Goal: Task Accomplishment & Management: Use online tool/utility

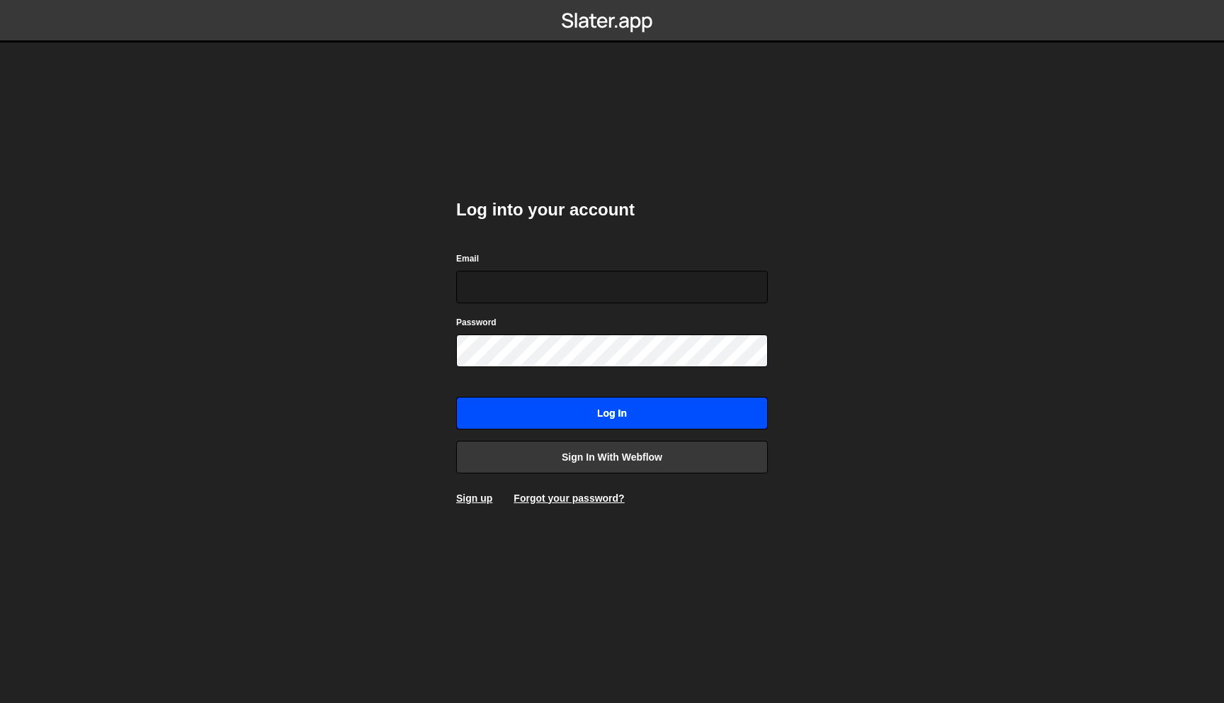
type input "[PERSON_NAME][EMAIL_ADDRESS][DOMAIN_NAME]"
click at [604, 417] on input "Log in" at bounding box center [612, 413] width 312 height 33
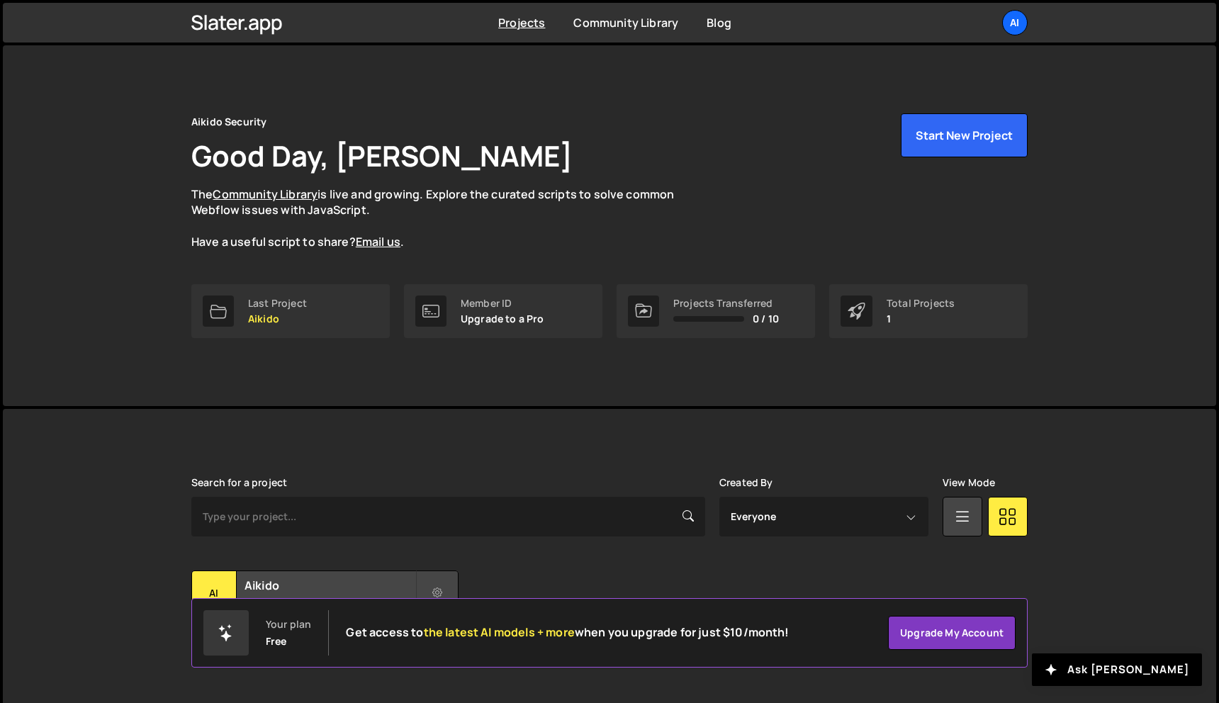
scroll to position [26, 0]
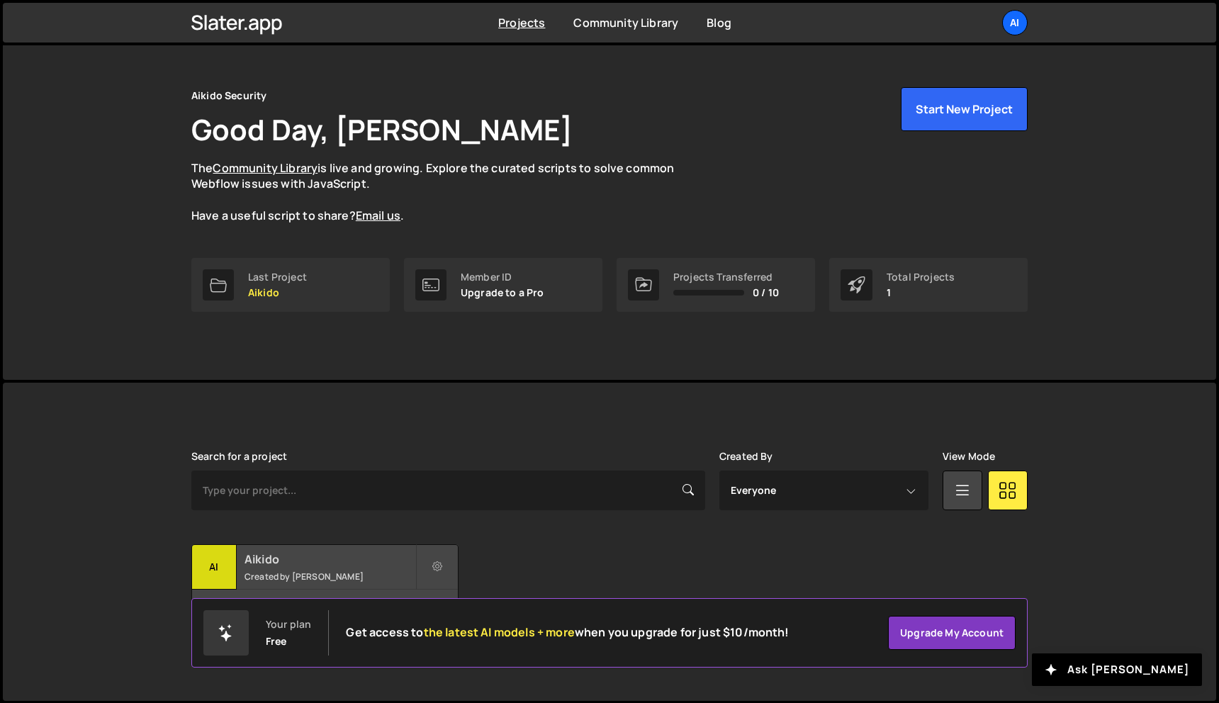
click at [230, 549] on div "Ai" at bounding box center [214, 567] width 45 height 45
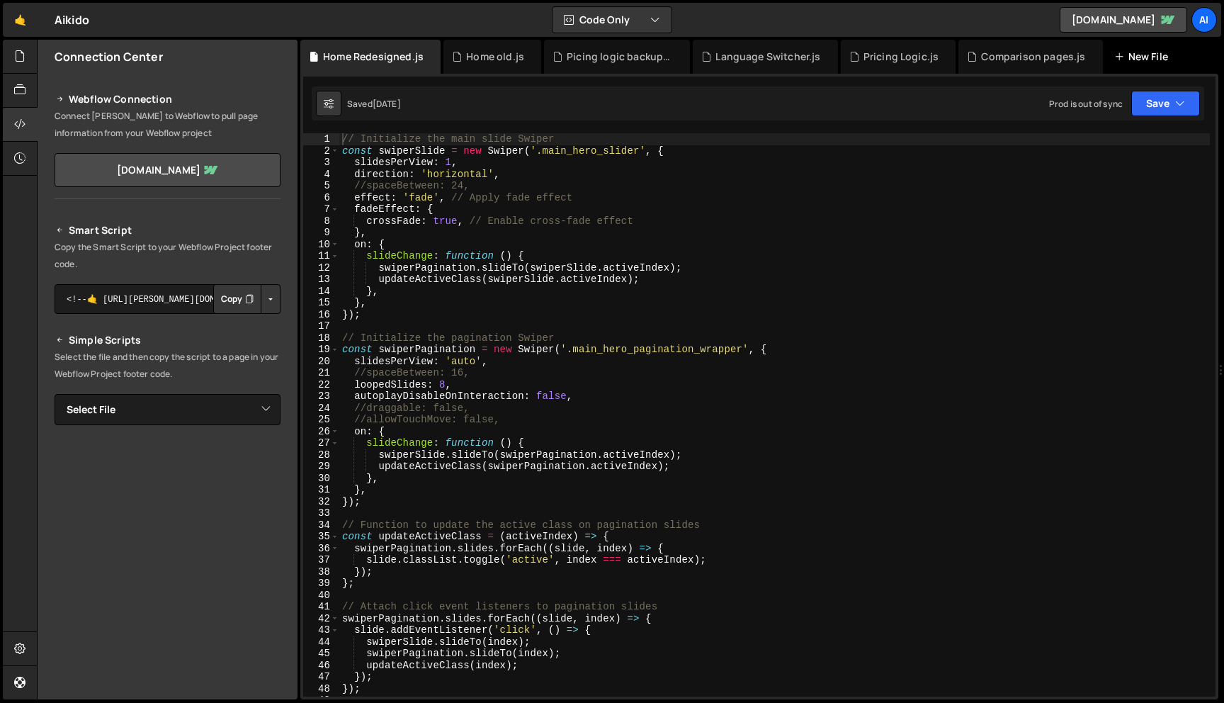
click at [1138, 55] on div "New File" at bounding box center [1145, 57] width 60 height 14
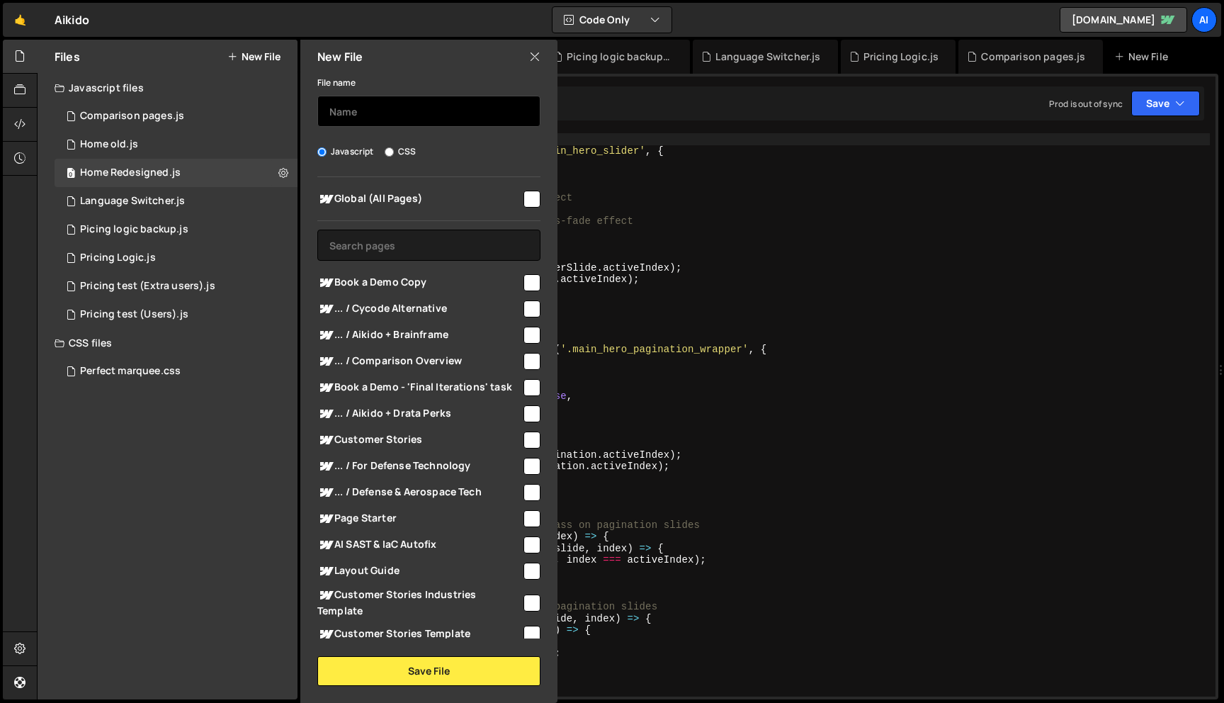
click at [432, 110] on input "text" at bounding box center [428, 111] width 223 height 31
type input "Home Branch"
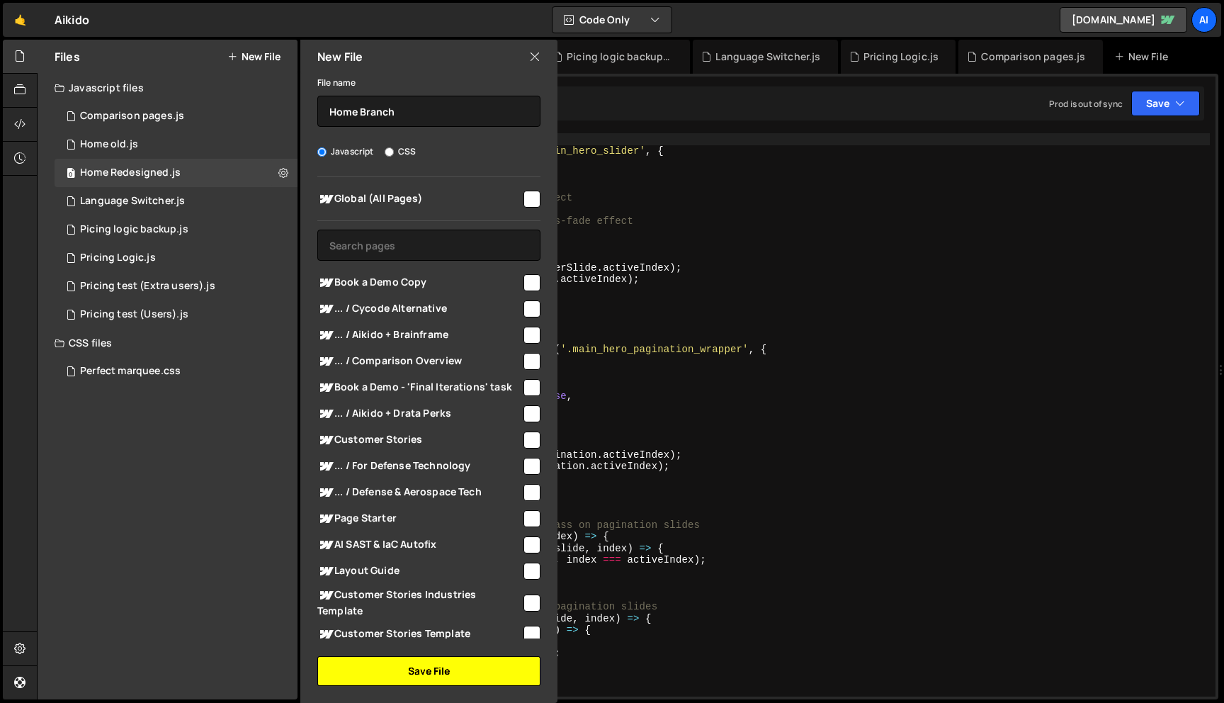
click at [430, 675] on button "Save File" at bounding box center [428, 671] width 223 height 30
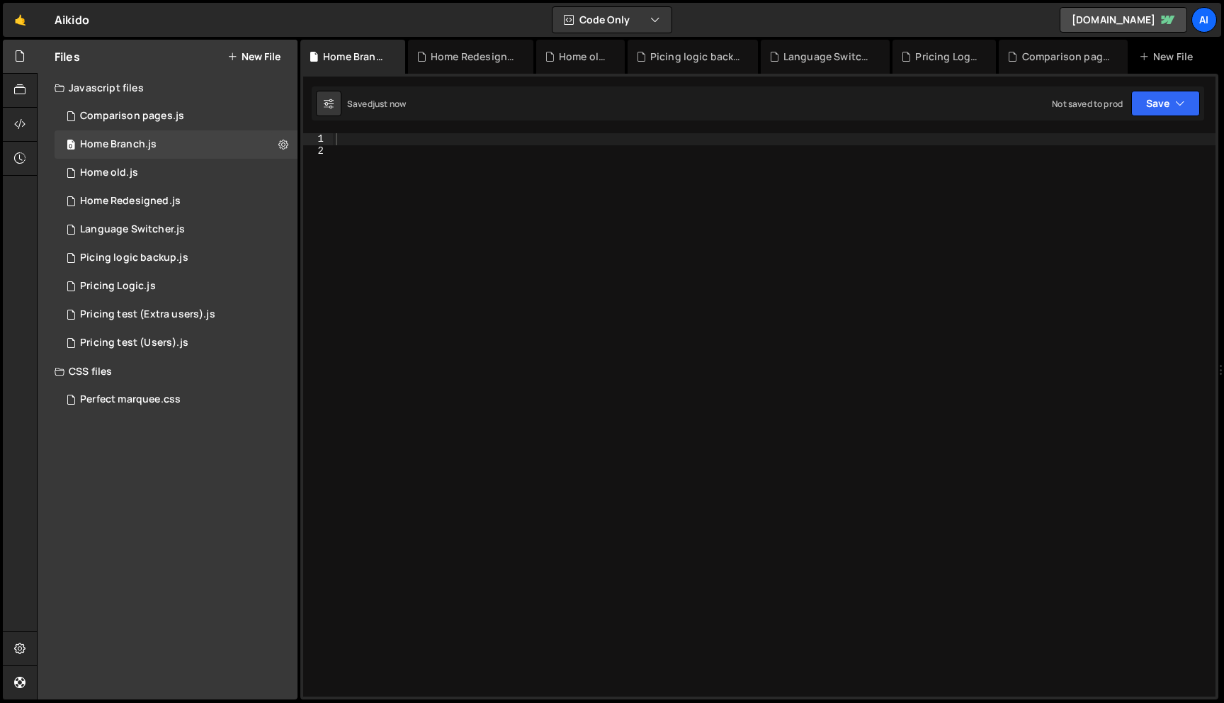
click at [349, 142] on div at bounding box center [774, 426] width 883 height 587
paste textarea "});"
type textarea "});"
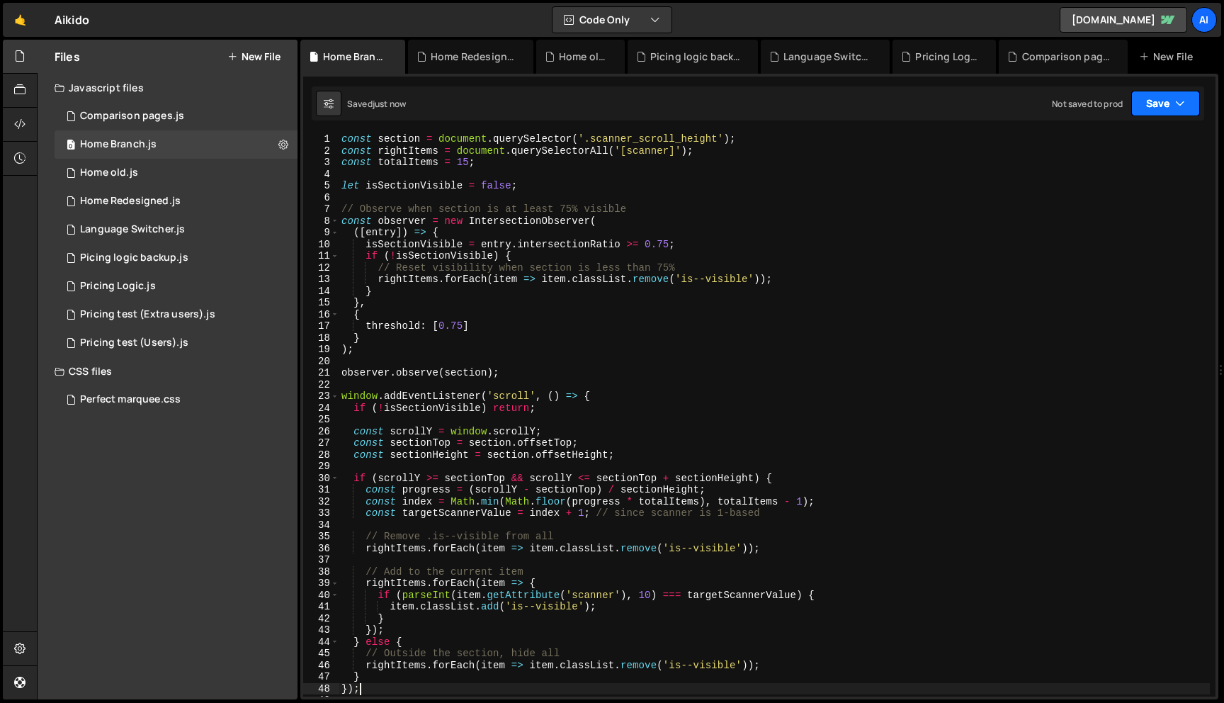
click at [1181, 103] on icon "button" at bounding box center [1181, 103] width 10 height 14
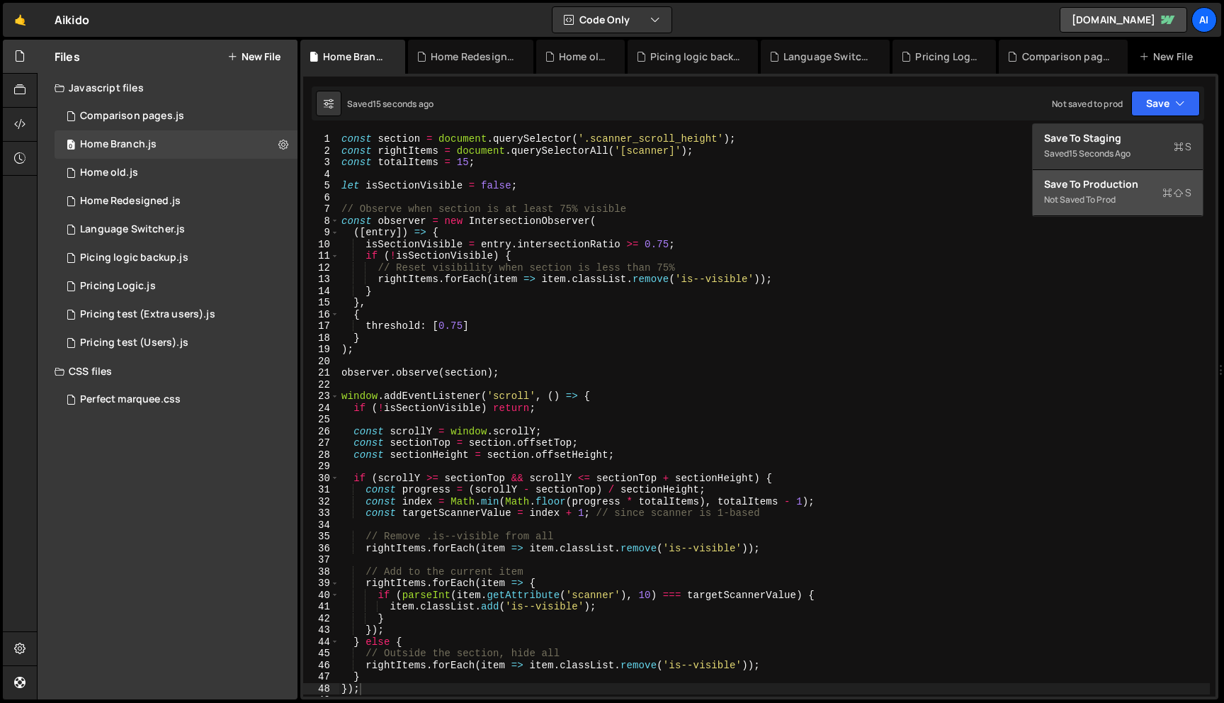
click at [1117, 182] on div "Save to Production S" at bounding box center [1117, 184] width 147 height 14
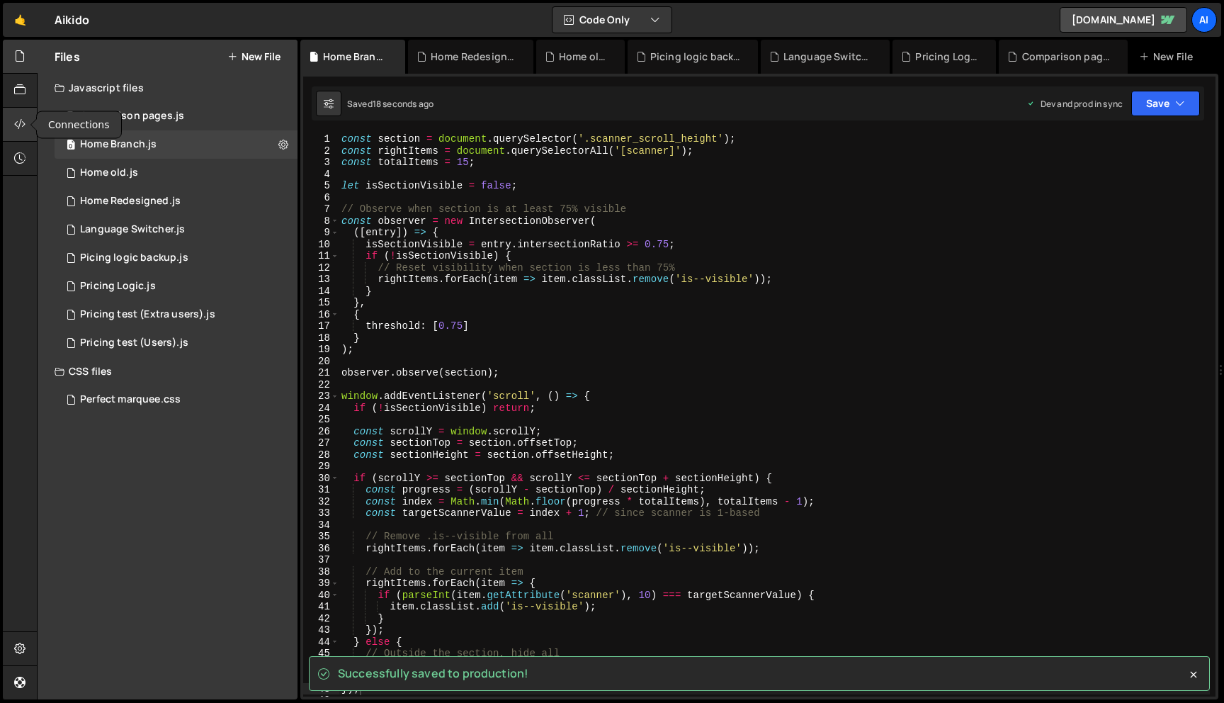
click at [13, 115] on div at bounding box center [20, 125] width 35 height 34
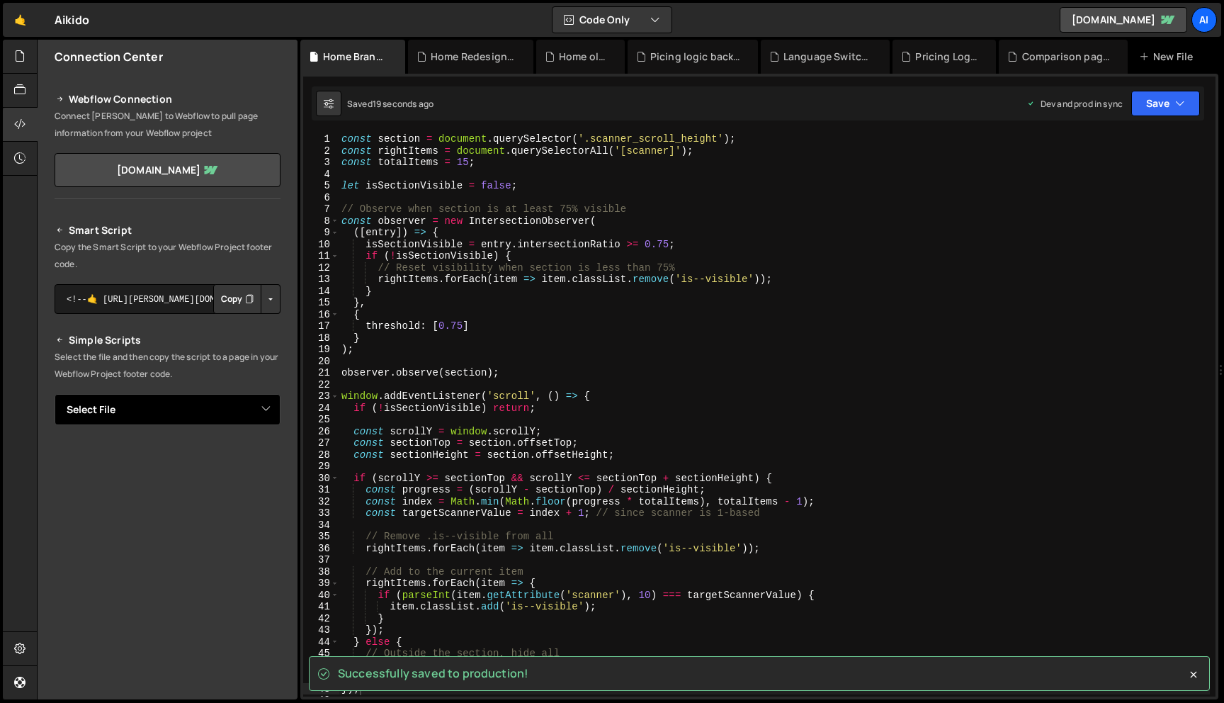
click at [145, 412] on select "Select File Comparison pages.js Home old.js Home Redesigned.js Language Switche…" at bounding box center [168, 409] width 226 height 31
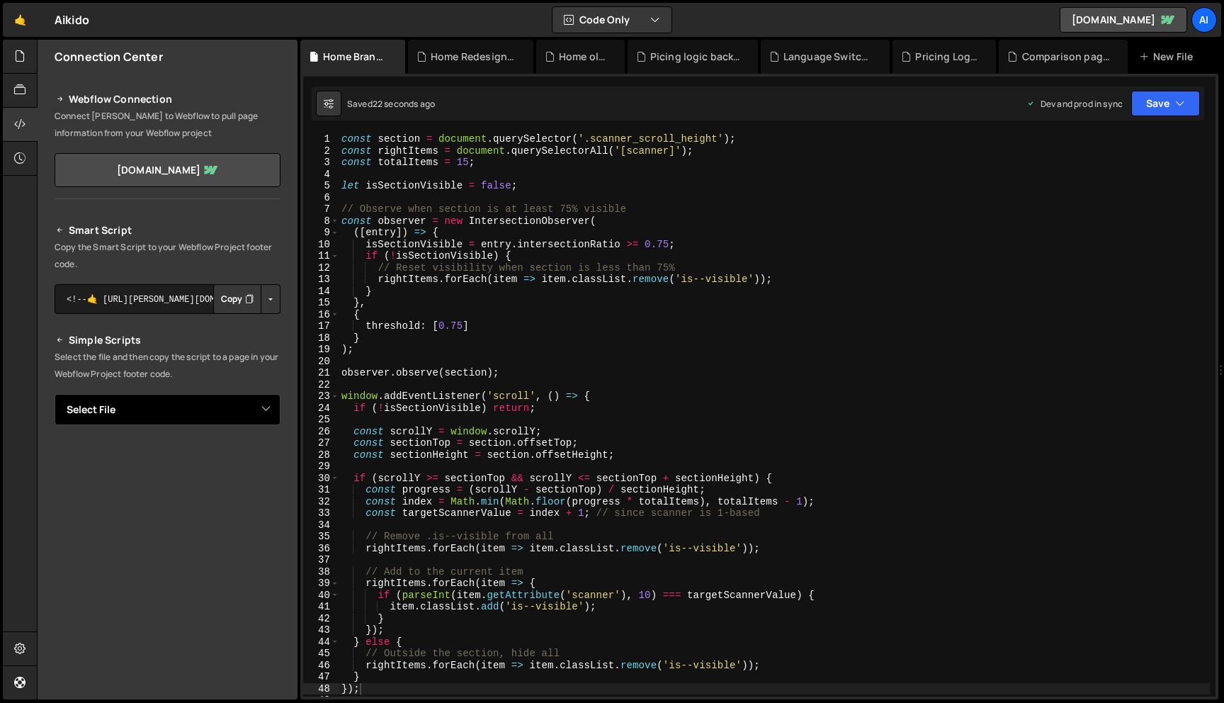
select select "45259"
click at [234, 460] on button "Copy" at bounding box center [237, 458] width 48 height 30
click at [340, 134] on div "const section = document . querySelector ( '.scanner_scroll_height' ) ; const r…" at bounding box center [775, 426] width 872 height 587
type textarea "const section = document.querySelector('.scanner_scroll_height');"
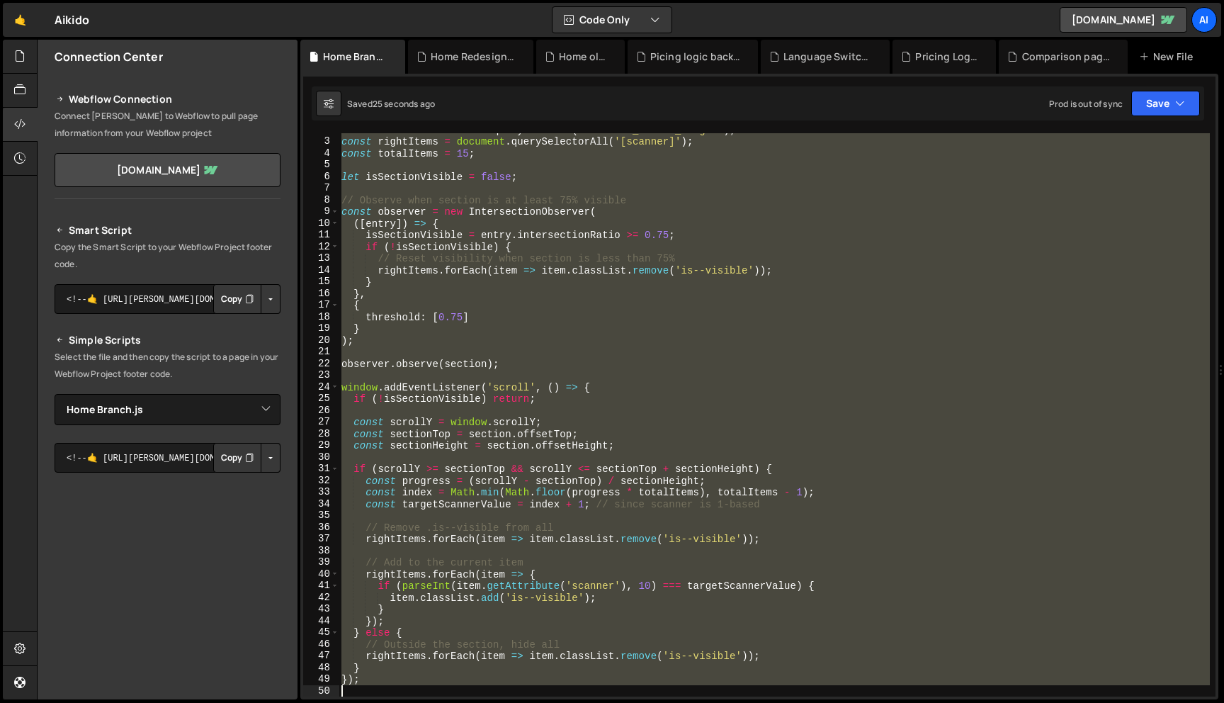
scroll to position [21, 0]
drag, startPoint x: 344, startPoint y: 155, endPoint x: 534, endPoint y: 702, distance: 579.3
click at [534, 702] on div "Hold on a sec... Are you certain you wish to leave this page? Any changes you'v…" at bounding box center [612, 351] width 1224 height 703
type textarea "});"
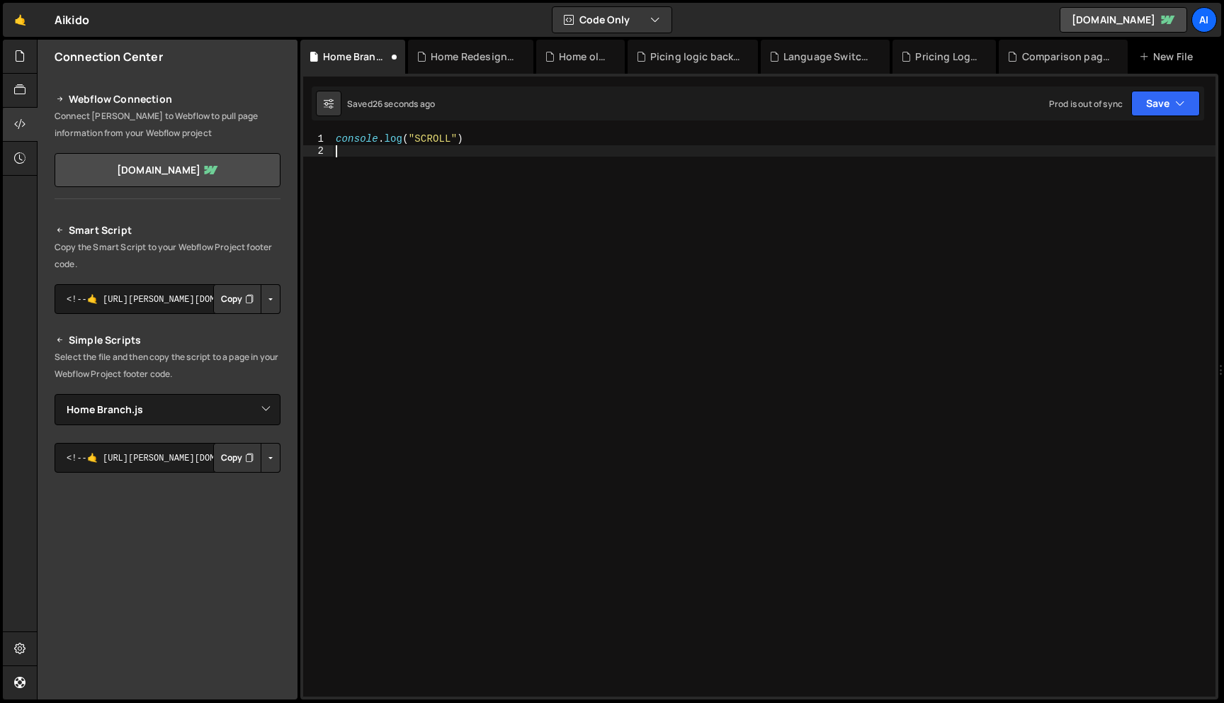
scroll to position [0, 0]
paste textarea "});"
type textarea "});"
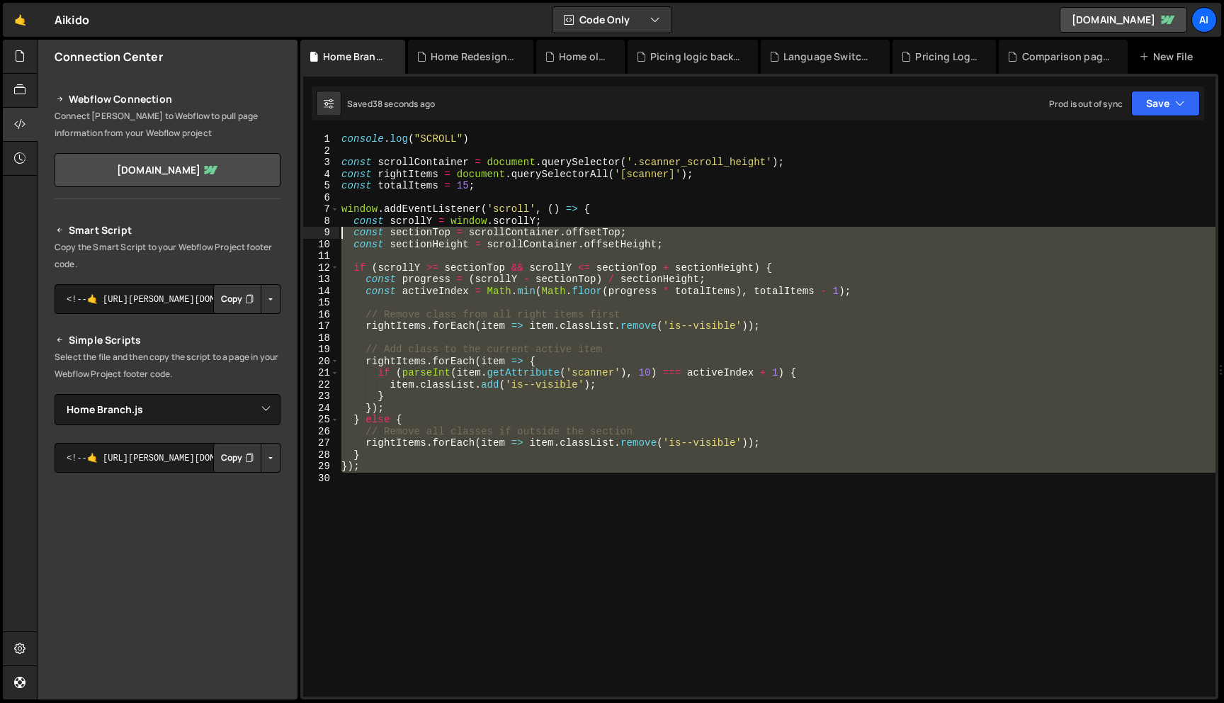
drag, startPoint x: 381, startPoint y: 475, endPoint x: 333, endPoint y: 232, distance: 247.6
click at [332, 232] on div "1 2 3 4 5 6 7 8 9 10 11 12 13 14 15 16 17 18 19 20 21 22 23 24 25 26 27 28 29 3…" at bounding box center [759, 414] width 913 height 563
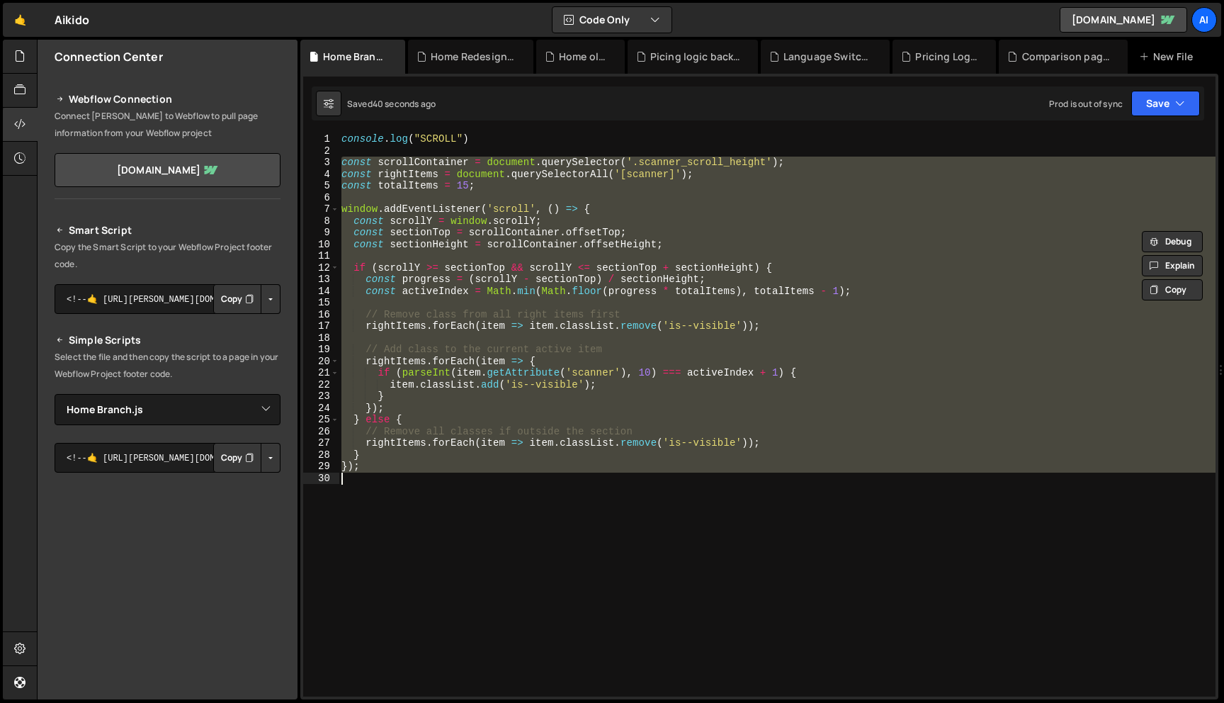
drag, startPoint x: 341, startPoint y: 166, endPoint x: 389, endPoint y: 492, distance: 330.2
click at [389, 492] on div "console . log ( "SCROLL" ) const scrollContainer = document . querySelector ( '…" at bounding box center [777, 426] width 877 height 587
paste textarea
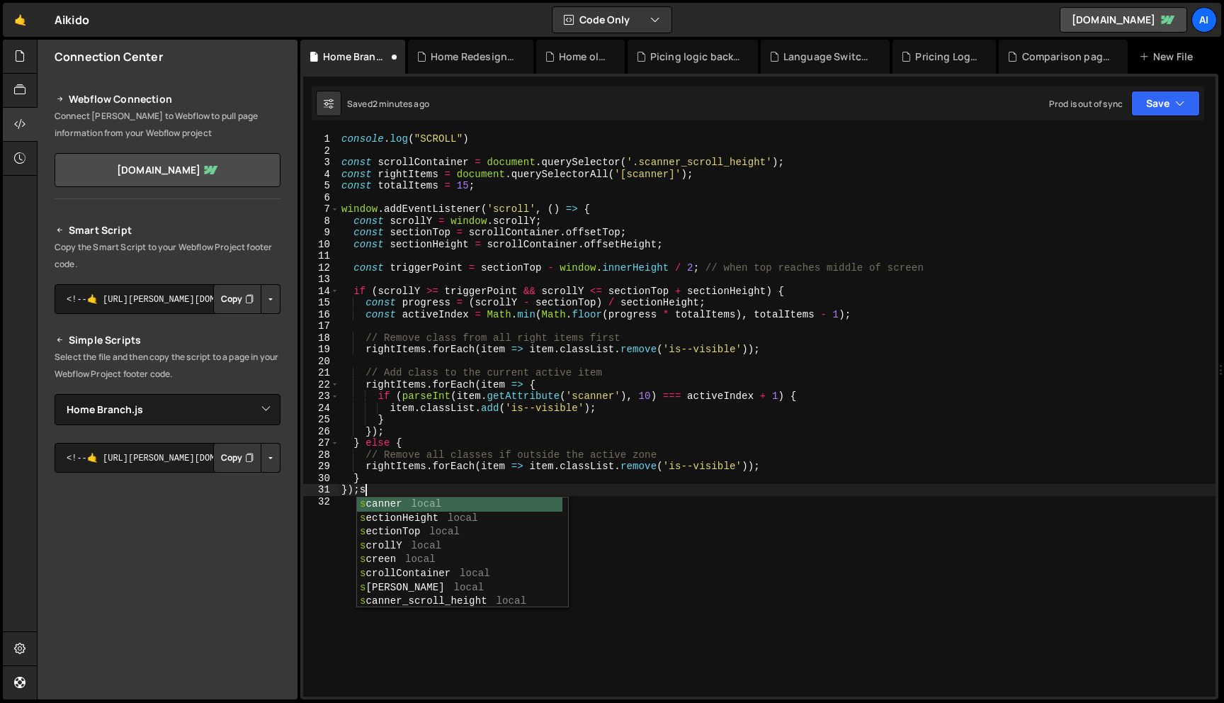
scroll to position [0, 1]
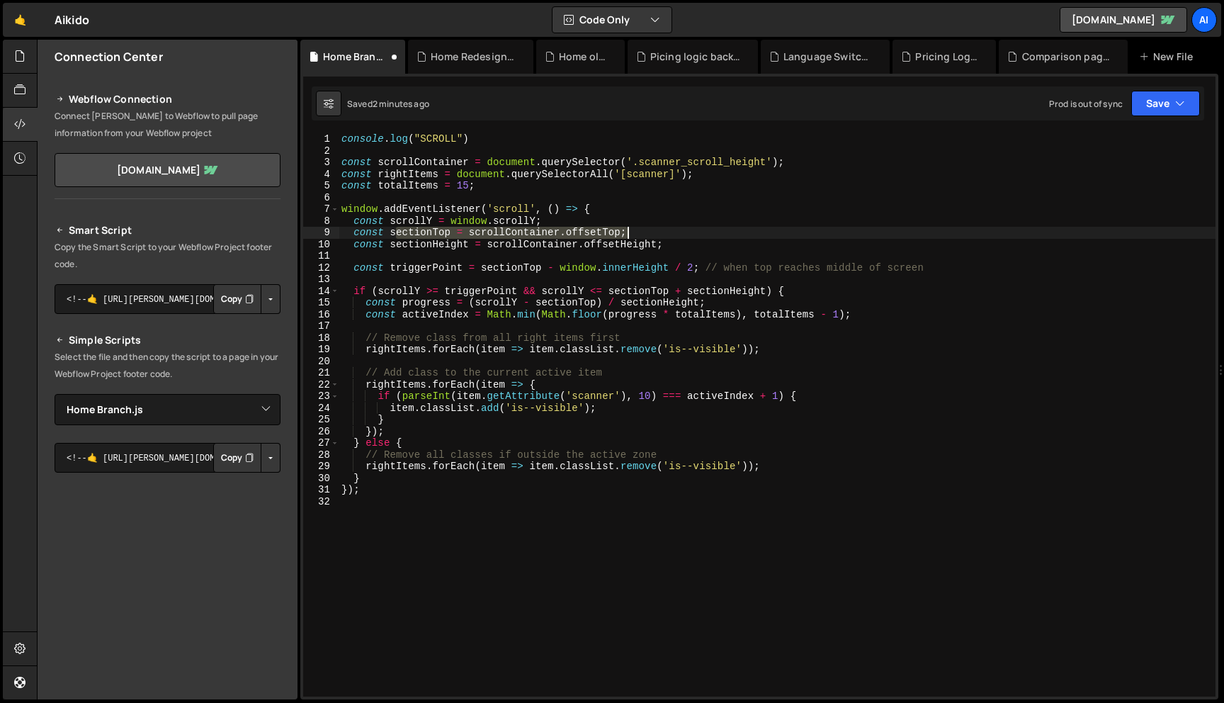
drag, startPoint x: 396, startPoint y: 234, endPoint x: 648, endPoint y: 235, distance: 252.3
click at [648, 235] on div "console . log ( "SCROLL" ) const scrollContainer = document . querySelector ( '…" at bounding box center [777, 426] width 877 height 587
drag, startPoint x: 390, startPoint y: 232, endPoint x: 668, endPoint y: 232, distance: 277.8
click at [668, 232] on div "console . log ( "SCROLL" ) const scrollContainer = document . querySelector ( '…" at bounding box center [777, 426] width 877 height 587
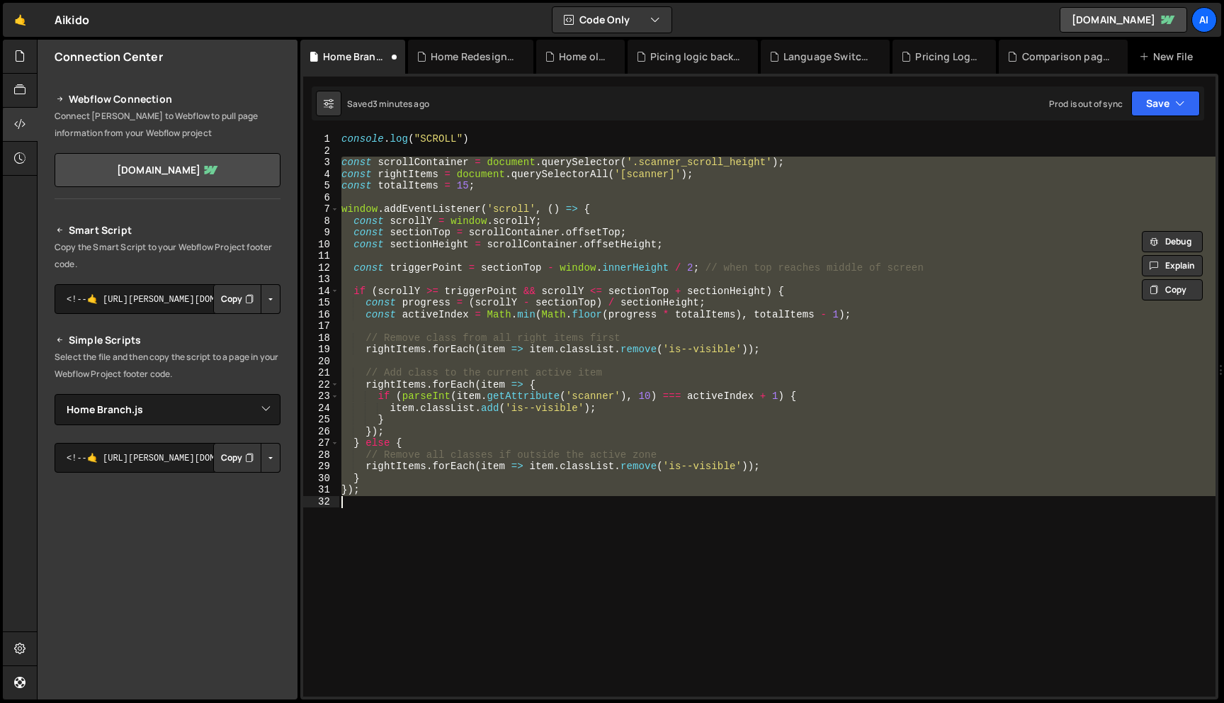
drag, startPoint x: 341, startPoint y: 167, endPoint x: 534, endPoint y: 603, distance: 477.1
click at [534, 603] on div "console . log ( "SCROLL" ) const scrollContainer = document . querySelector ( '…" at bounding box center [777, 426] width 877 height 587
paste textarea
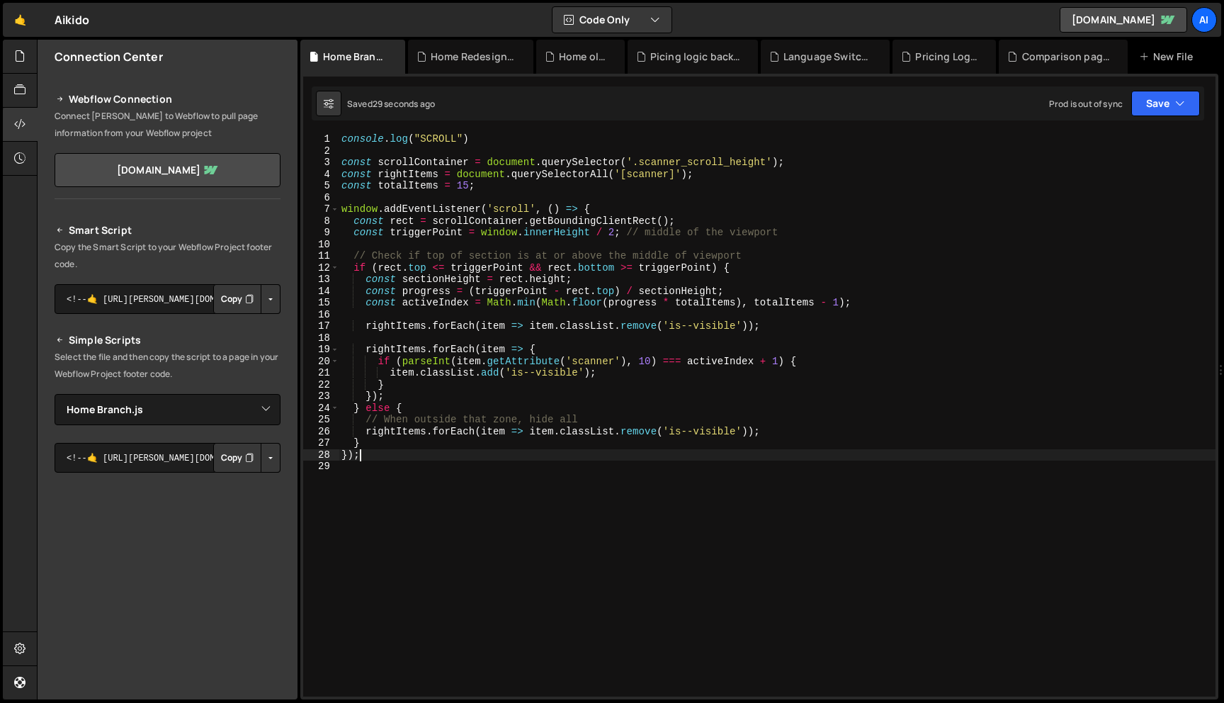
click at [614, 237] on div "console . log ( "SCROLL" ) const scrollContainer = document . querySelector ( '…" at bounding box center [777, 426] width 877 height 587
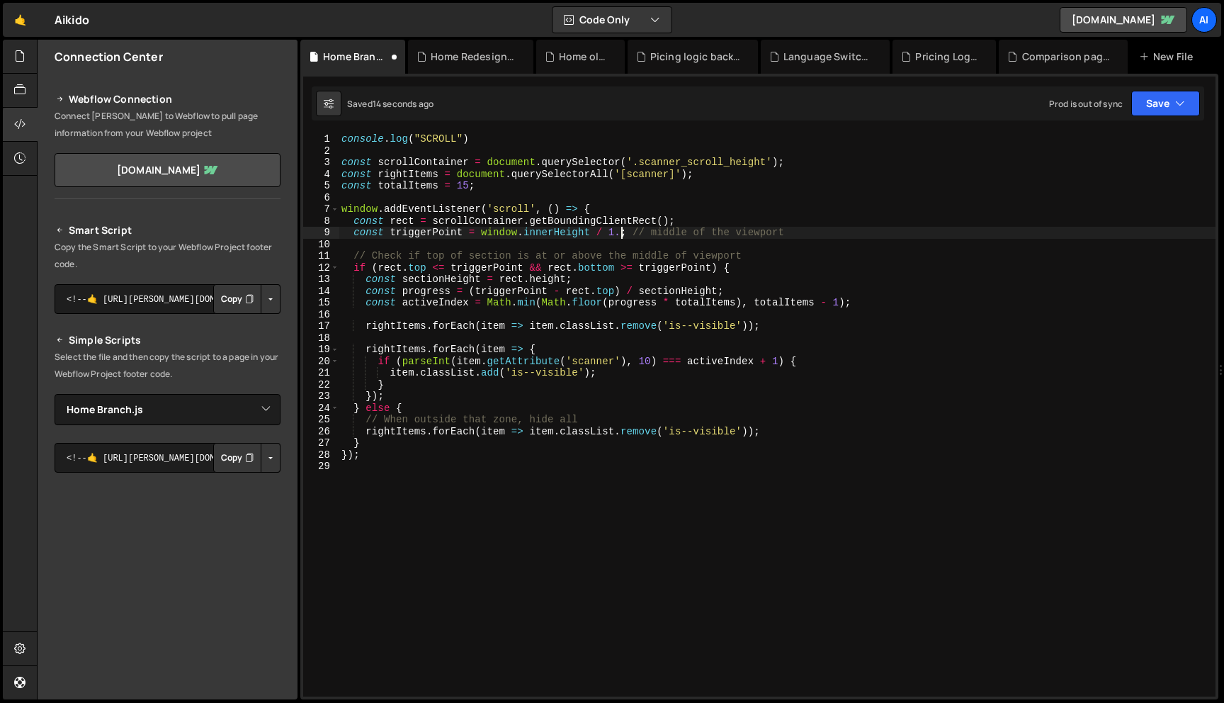
scroll to position [0, 20]
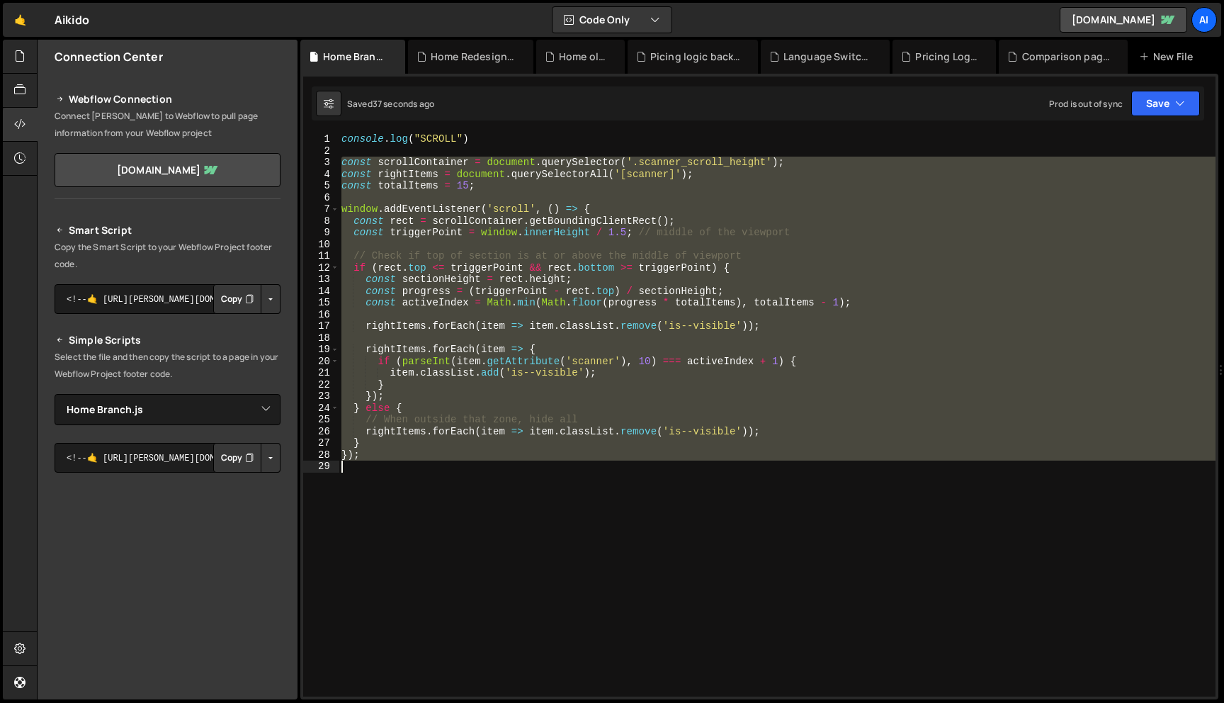
drag, startPoint x: 340, startPoint y: 171, endPoint x: 459, endPoint y: 531, distance: 378.5
click at [459, 531] on div "console . log ( "SCROLL" ) const scrollContainer = document . querySelector ( '…" at bounding box center [777, 426] width 877 height 587
paste textarea
type textarea "});"
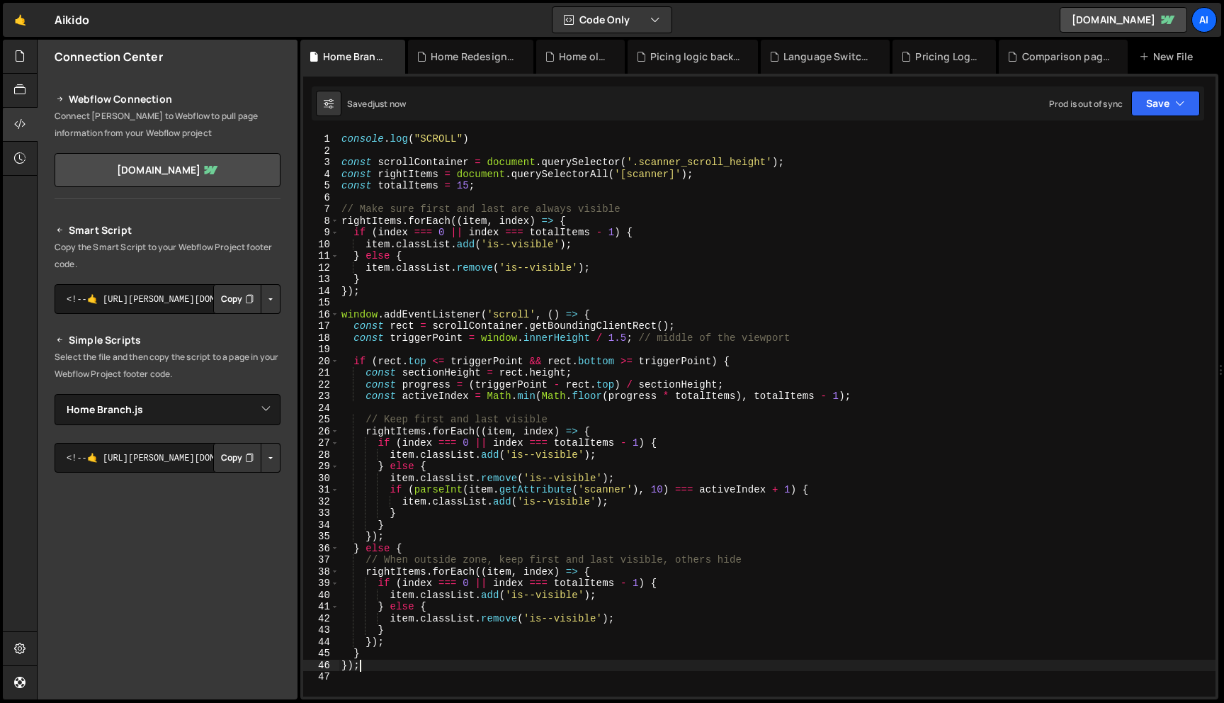
scroll to position [0, 0]
drag, startPoint x: 336, startPoint y: 162, endPoint x: 503, endPoint y: 602, distance: 470.1
click at [503, 602] on div "} 1 2 3 4 5 6 7 8 9 10 11 12 13 14 15 16 17 18 19 20 21 22 23 24 25 26 27 28 29…" at bounding box center [759, 414] width 913 height 563
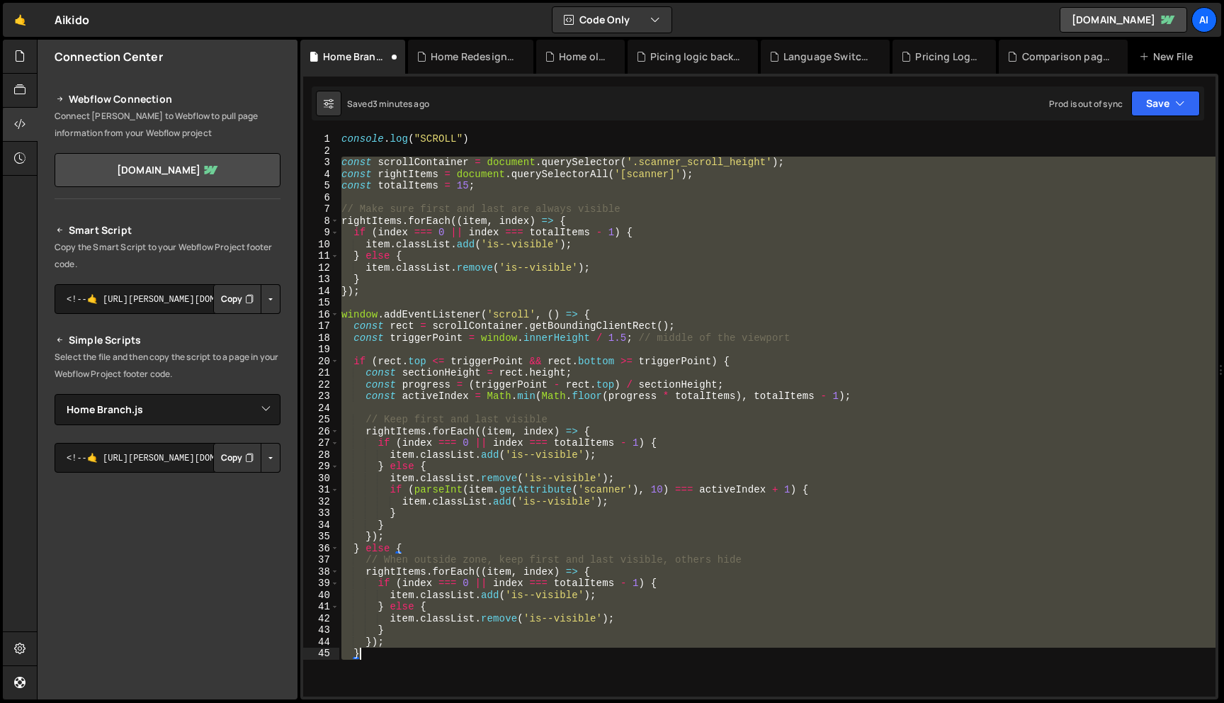
drag, startPoint x: 366, startPoint y: 217, endPoint x: 499, endPoint y: 672, distance: 474.5
click at [499, 672] on div "console . log ( "SCROLL" ) const scrollContainer = document . querySelector ( '…" at bounding box center [777, 426] width 877 height 587
paste textarea "});"
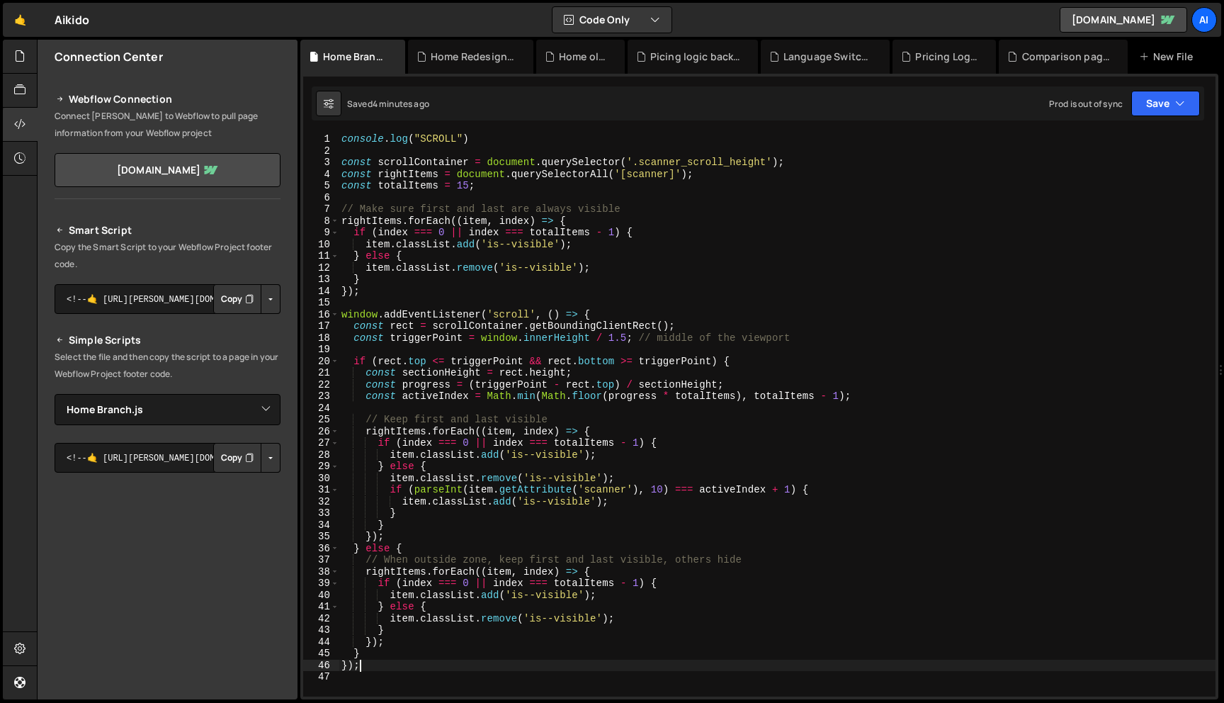
click at [625, 339] on div "console . log ( "SCROLL" ) const scrollContainer = document . querySelector ( '…" at bounding box center [777, 426] width 877 height 587
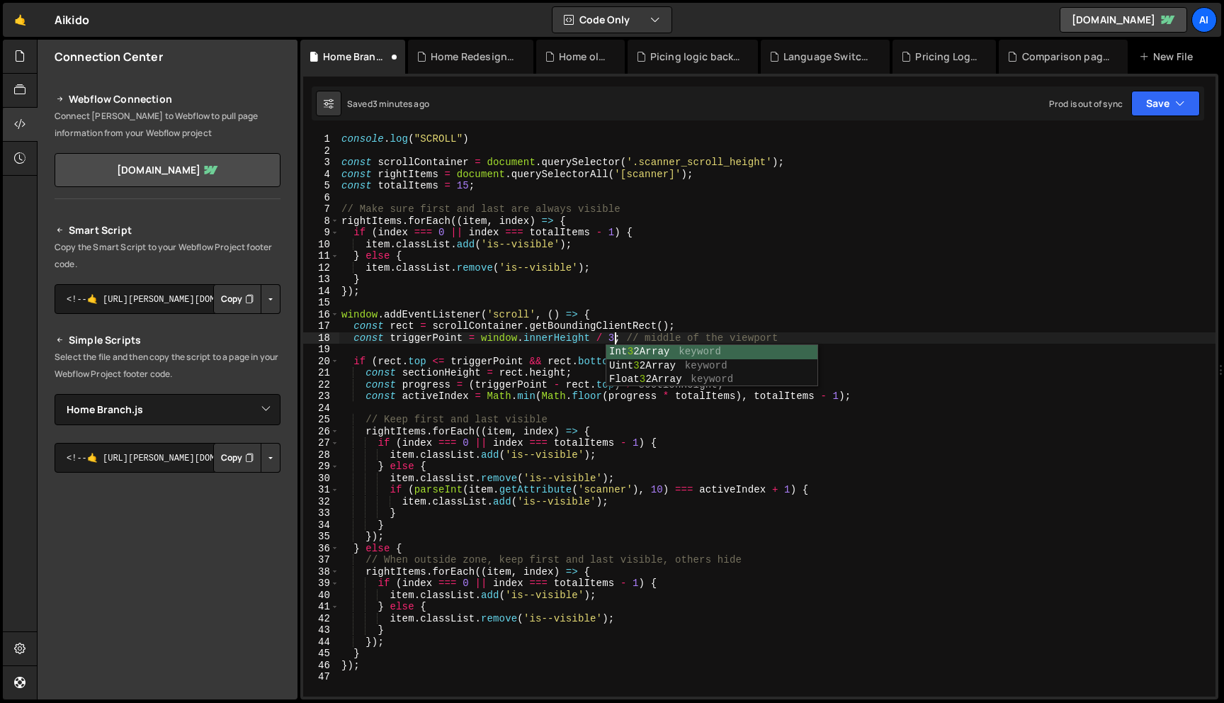
scroll to position [0, 18]
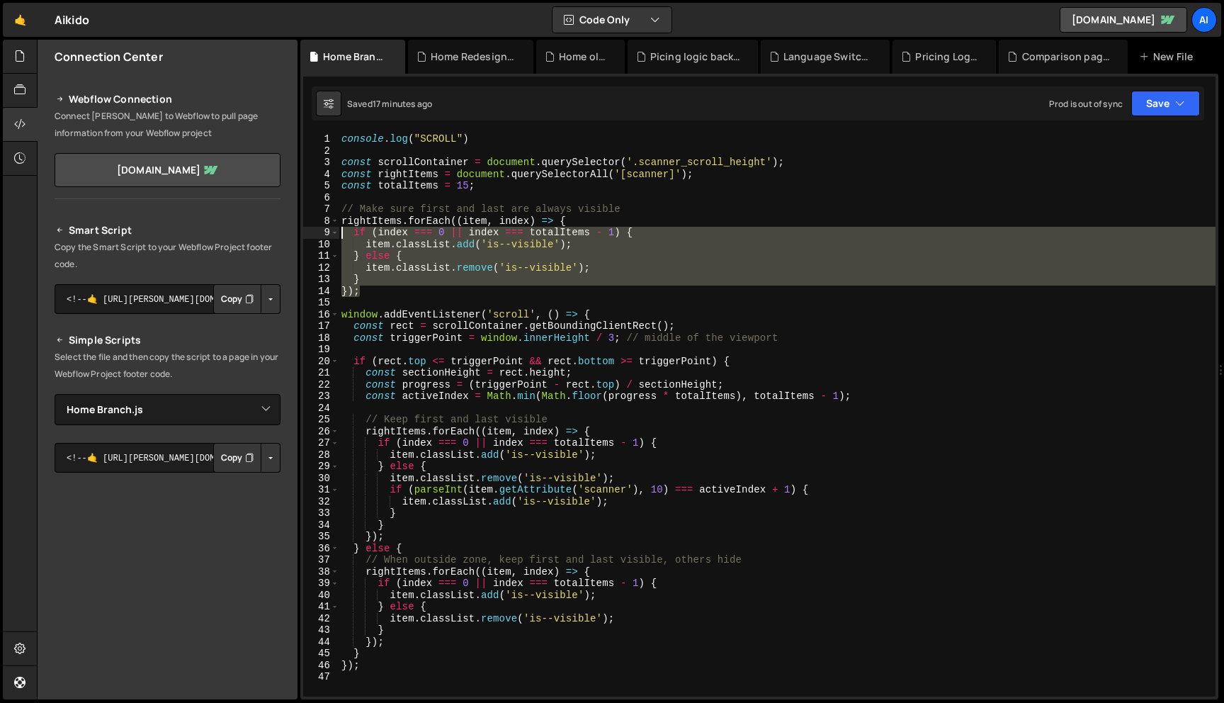
drag, startPoint x: 372, startPoint y: 292, endPoint x: 329, endPoint y: 239, distance: 68.0
click at [329, 239] on div "const triggerPoint = window.innerHeight / 3; // middle of the viewport 1 2 3 4 …" at bounding box center [759, 414] width 913 height 563
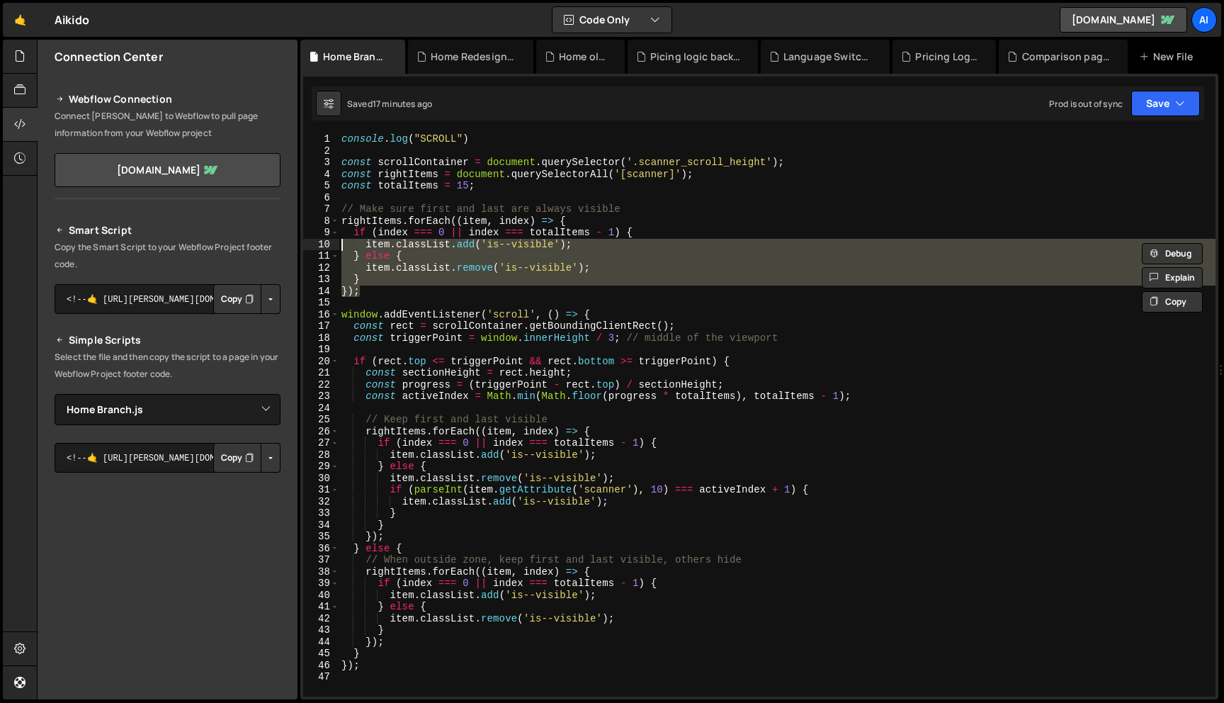
click at [365, 252] on div "console . log ( "SCROLL" ) const scrollContainer = document . querySelector ( '…" at bounding box center [777, 414] width 877 height 563
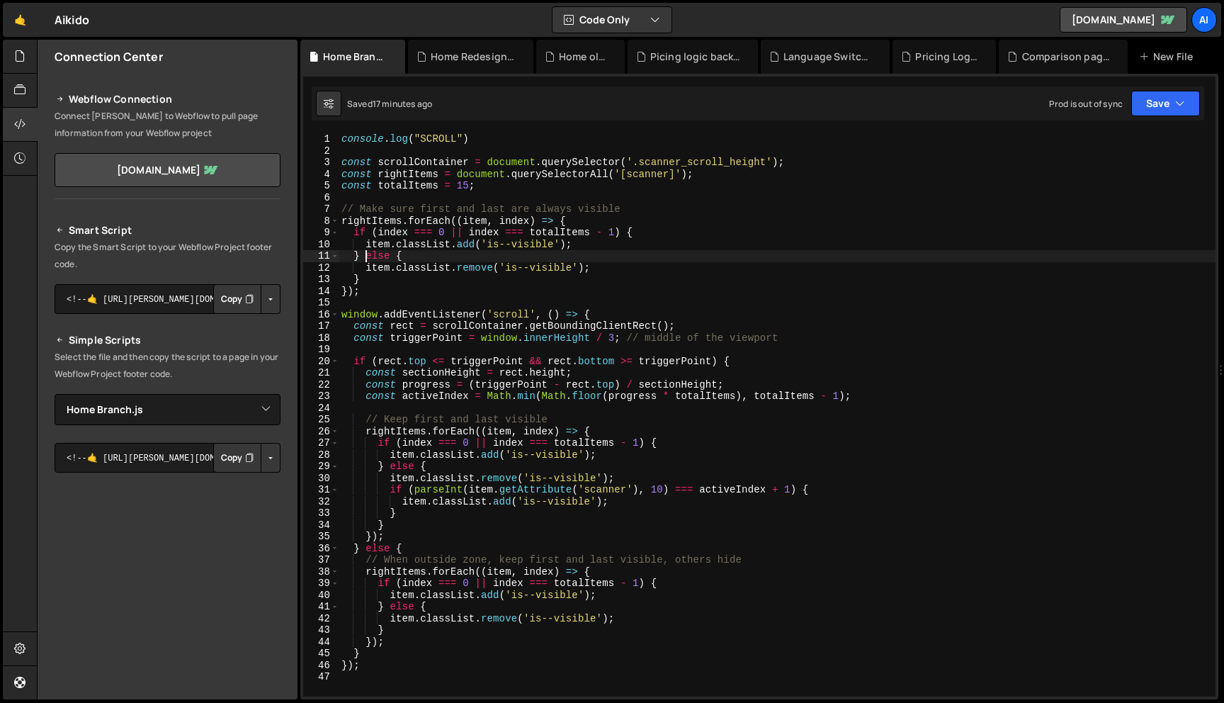
scroll to position [0, 4]
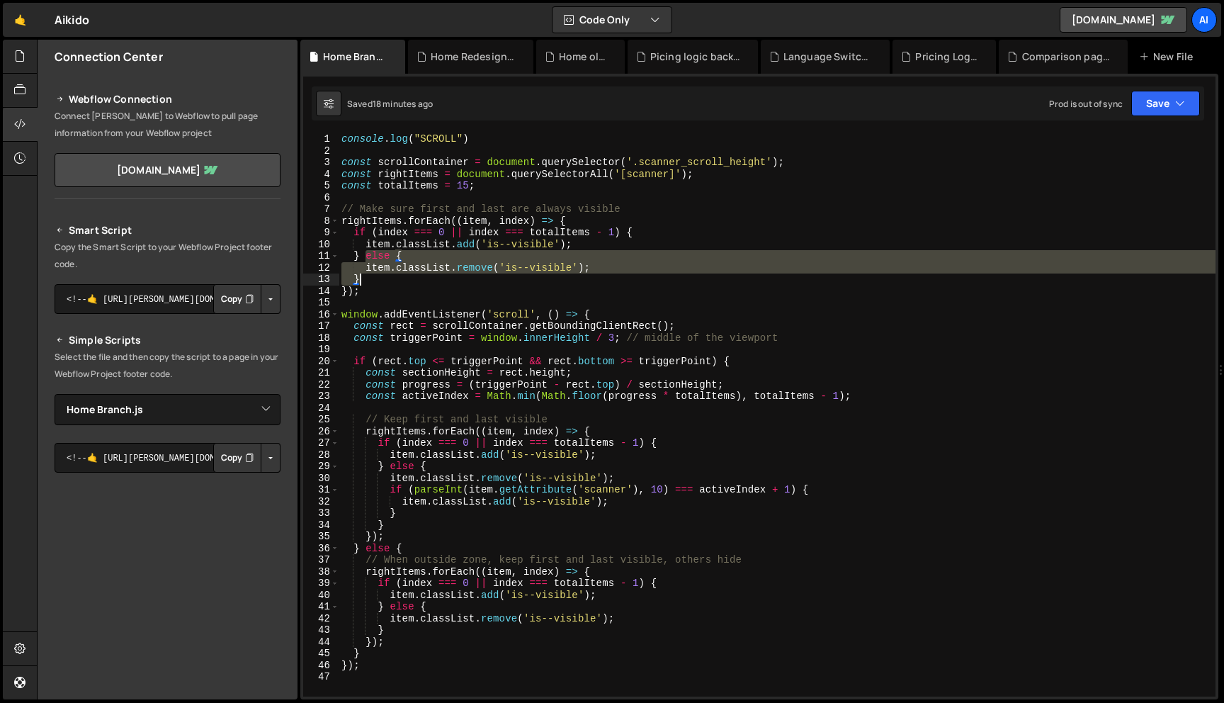
drag, startPoint x: 365, startPoint y: 256, endPoint x: 385, endPoint y: 276, distance: 28.6
click at [385, 276] on div "console . log ( "SCROLL" ) const scrollContainer = document . querySelector ( '…" at bounding box center [777, 426] width 877 height 587
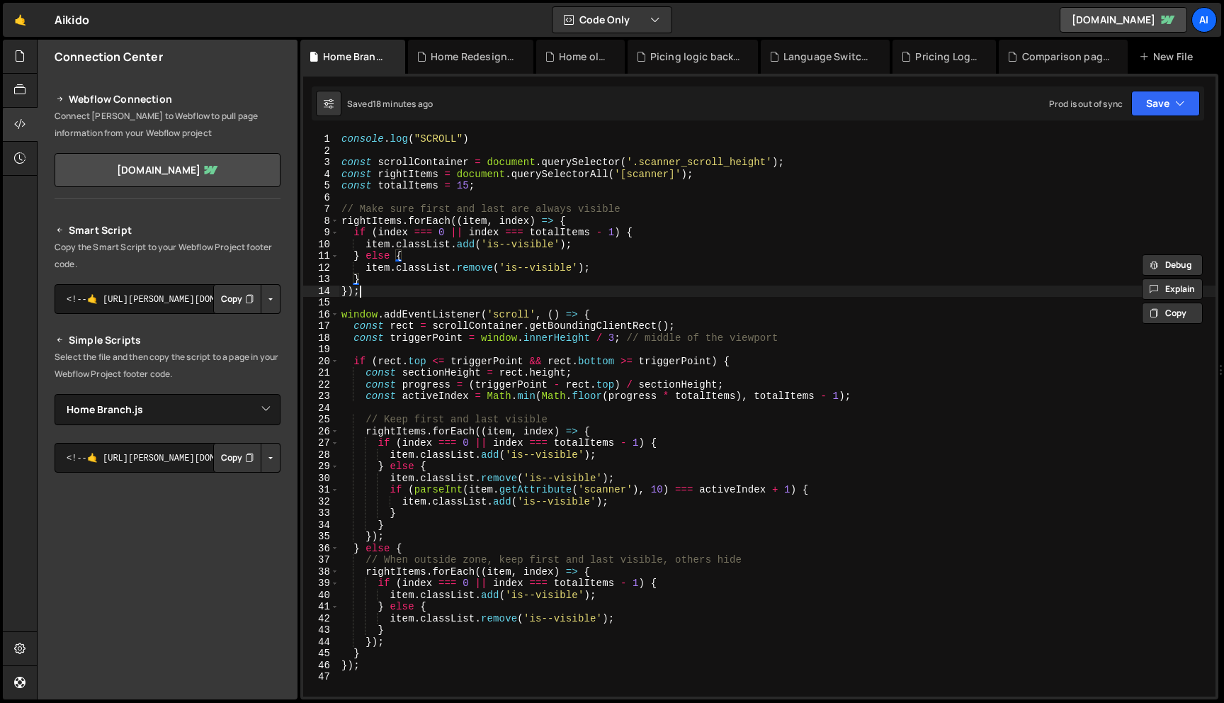
click at [385, 288] on div "console . log ( "SCROLL" ) const scrollContainer = document . querySelector ( '…" at bounding box center [777, 426] width 877 height 587
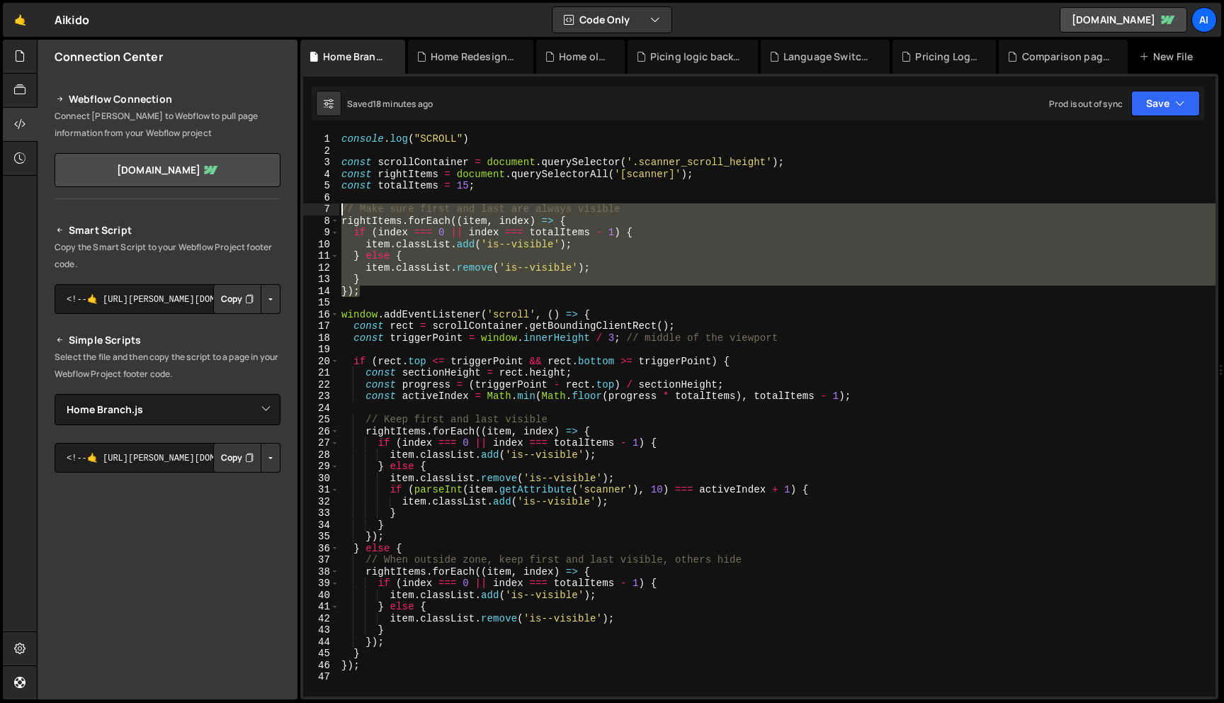
drag, startPoint x: 388, startPoint y: 286, endPoint x: 327, endPoint y: 210, distance: 96.8
click at [327, 210] on div "}); 1 2 3 4 5 6 7 8 9 10 11 12 13 14 15 16 17 18 19 20 21 22 23 24 25 26 27 28 …" at bounding box center [759, 414] width 913 height 563
type textarea "// Make sure first and last are always visible rightItems.forEach((item, index)…"
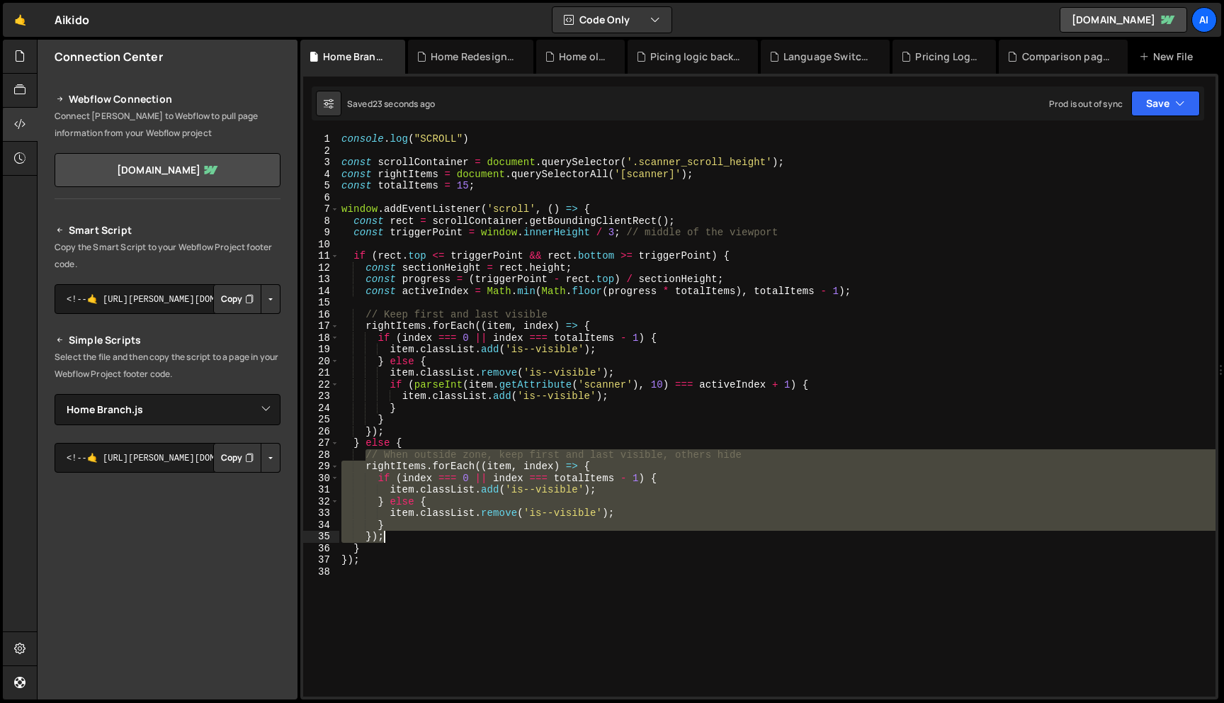
drag, startPoint x: 366, startPoint y: 458, endPoint x: 425, endPoint y: 531, distance: 94.2
click at [425, 531] on div "console . log ( "SCROLL" ) const scrollContainer = document . querySelector ( '…" at bounding box center [777, 426] width 877 height 587
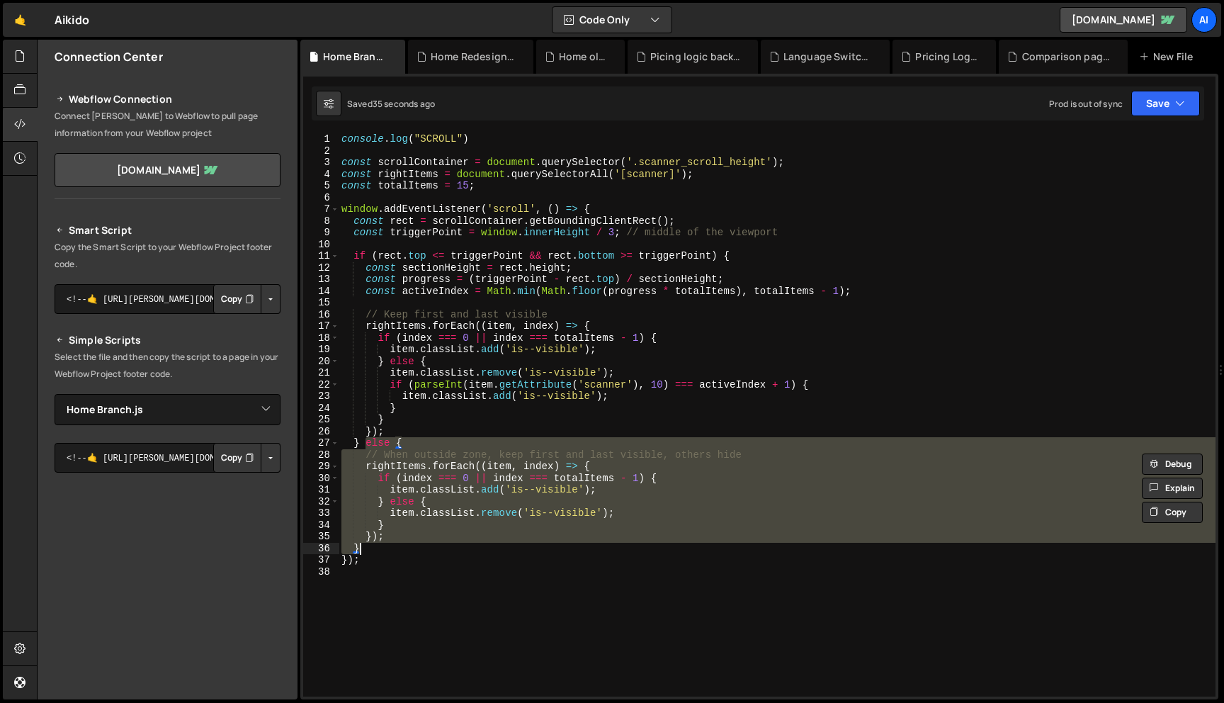
drag, startPoint x: 365, startPoint y: 441, endPoint x: 403, endPoint y: 547, distance: 112.3
click at [403, 547] on div "console . log ( "SCROLL" ) const scrollContainer = document . querySelector ( '…" at bounding box center [777, 426] width 877 height 587
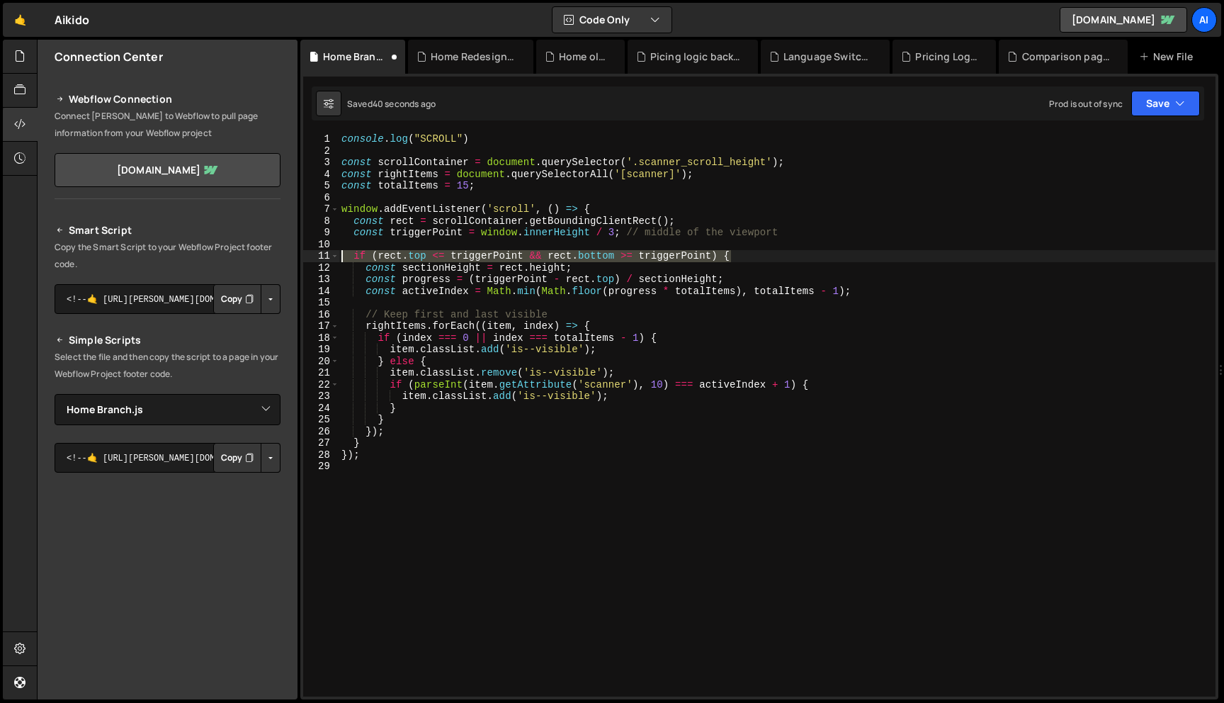
drag, startPoint x: 707, startPoint y: 259, endPoint x: 273, endPoint y: 257, distance: 434.4
click at [273, 257] on div "Files New File Javascript files 0 Comparison pages.js 0 0 Home Branch.js 0 0 Ho…" at bounding box center [631, 370] width 1188 height 660
type textarea "if (rect.top <= triggerPoint && rect.bottom >= triggerPoint) {"
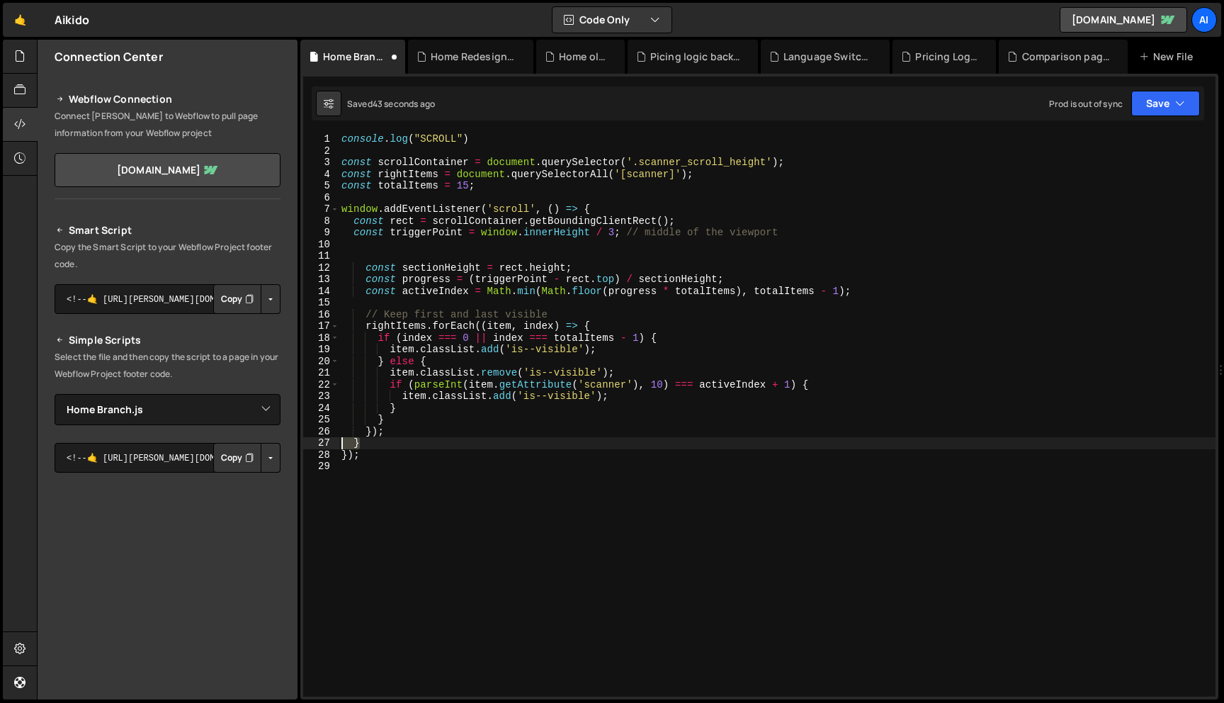
drag, startPoint x: 368, startPoint y: 442, endPoint x: 329, endPoint y: 441, distance: 38.3
click at [329, 441] on div "1 2 3 4 5 6 7 8 9 10 11 12 13 14 15 16 17 18 19 20 21 22 23 24 25 26 27 28 29 c…" at bounding box center [759, 414] width 913 height 563
type textarea "}"
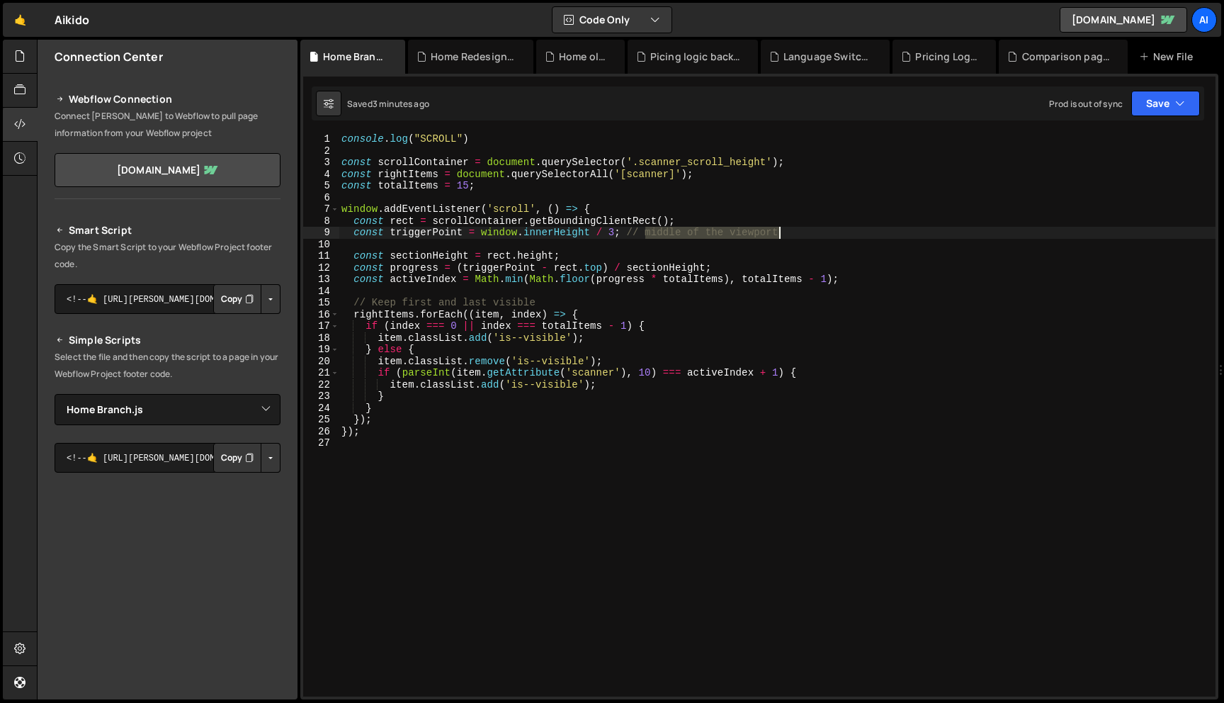
drag, startPoint x: 646, startPoint y: 236, endPoint x: 852, endPoint y: 238, distance: 205.5
click at [852, 238] on div "console . log ( "SCROLL" ) const scrollContainer = document . querySelector ( '…" at bounding box center [777, 426] width 877 height 587
click at [850, 230] on div "console . log ( "SCROLL" ) const scrollContainer = document . querySelector ( '…" at bounding box center [777, 426] width 877 height 587
click at [453, 142] on div "console . log ( "SCROLL" ) const scrollContainer = document . querySelector ( '…" at bounding box center [777, 426] width 877 height 587
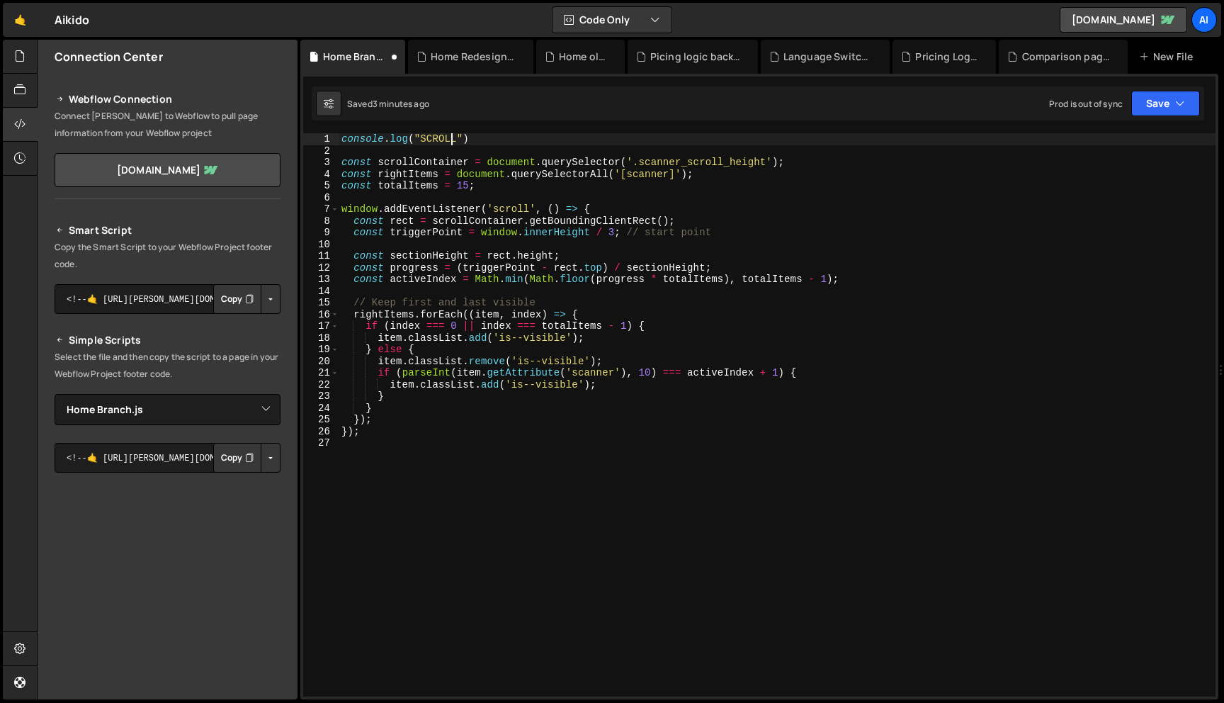
scroll to position [0, 8]
click at [456, 141] on div "console . log ( "SCROLL" ) const scrollContainer = document . querySelector ( '…" at bounding box center [777, 426] width 877 height 587
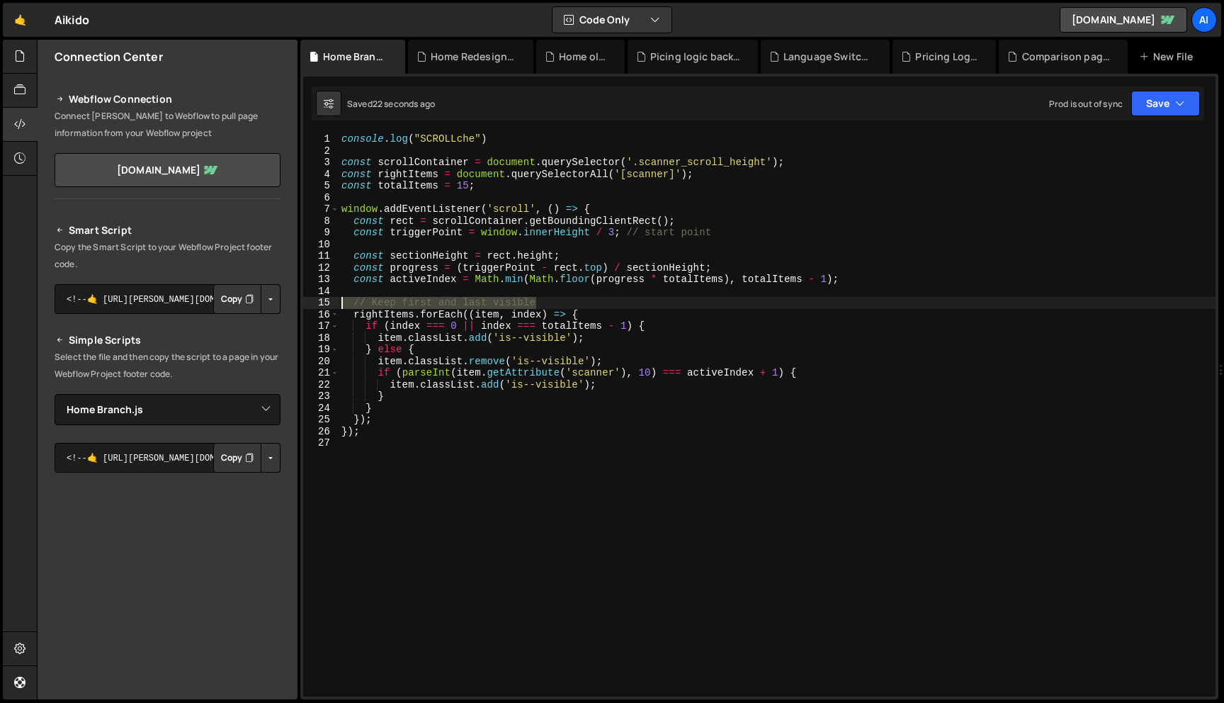
drag, startPoint x: 545, startPoint y: 300, endPoint x: 286, endPoint y: 307, distance: 259.4
click at [286, 307] on div "Files New File Javascript files 0 Comparison pages.js 0 0 Home Branch.js 0 0 Ho…" at bounding box center [631, 370] width 1188 height 660
type textarea "// Keep first and last visible"
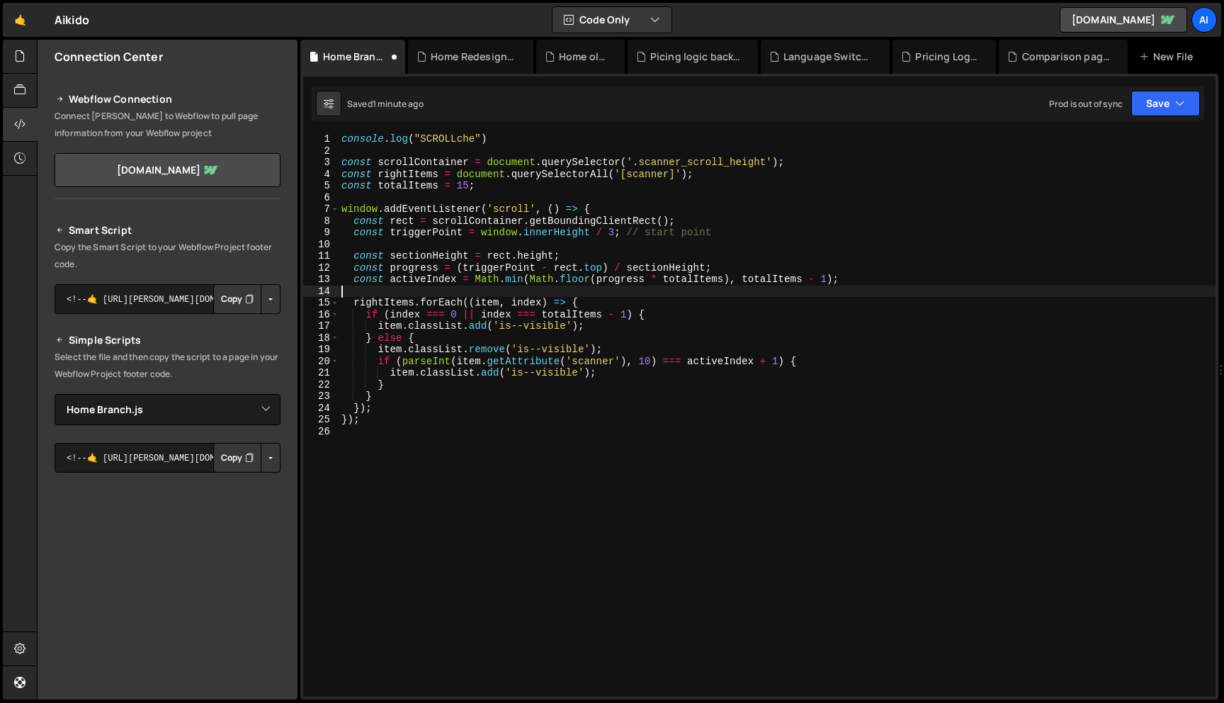
drag, startPoint x: 338, startPoint y: 159, endPoint x: 405, endPoint y: 439, distance: 288.6
click at [405, 439] on div "1 2 3 4 5 6 7 8 9 10 11 12 13 14 15 16 17 18 19 20 21 22 23 24 25 26 console . …" at bounding box center [759, 414] width 913 height 563
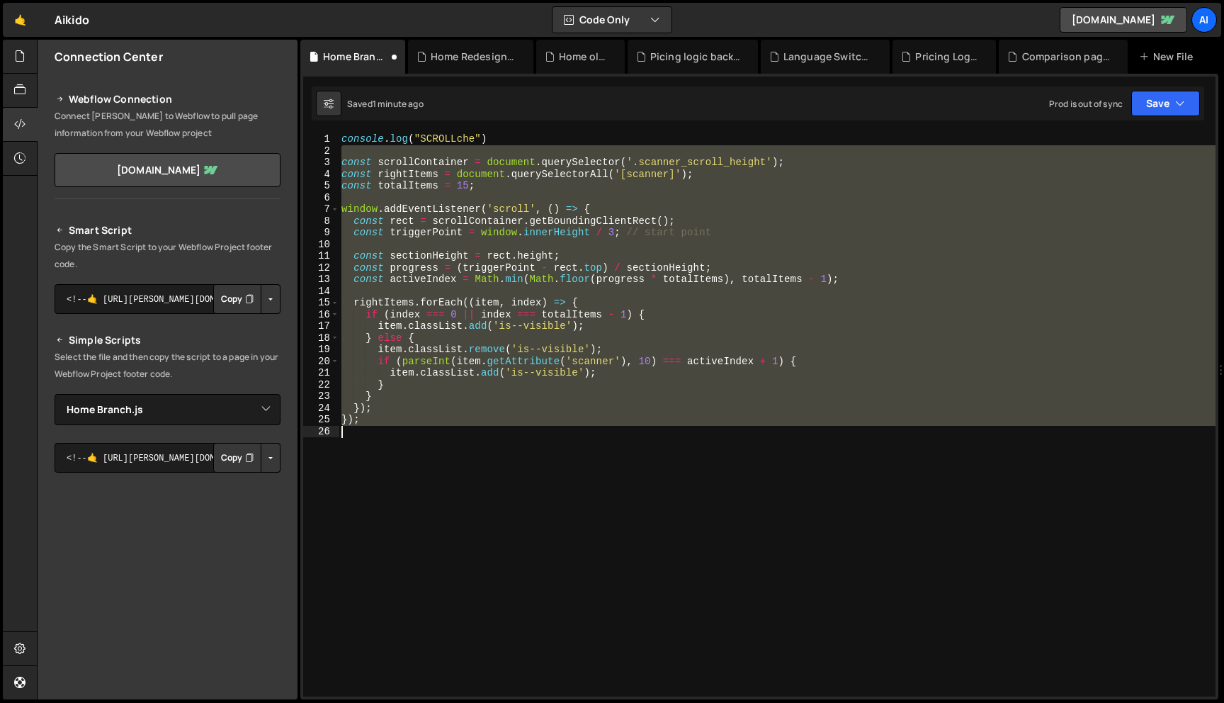
drag, startPoint x: 340, startPoint y: 153, endPoint x: 399, endPoint y: 469, distance: 321.4
click at [399, 469] on div "console . log ( "SCROLLche" ) const scrollContainer = document . querySelector …" at bounding box center [777, 426] width 877 height 587
type textarea "});"
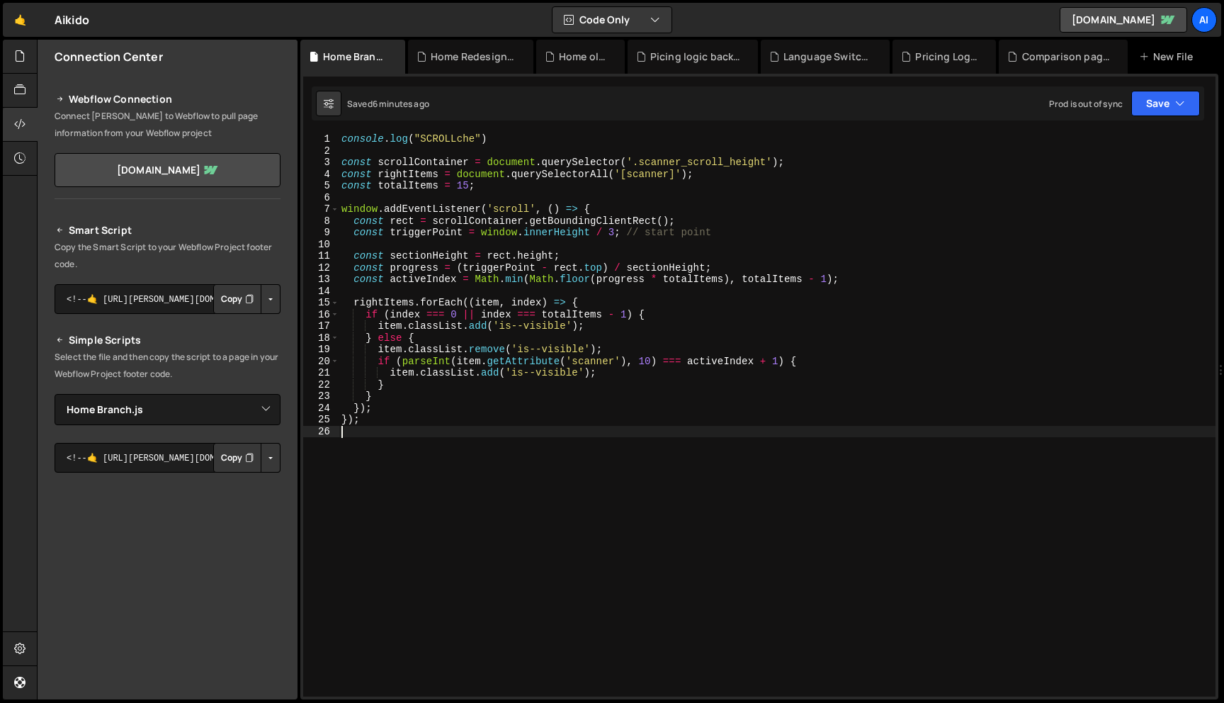
drag, startPoint x: 338, startPoint y: 206, endPoint x: 325, endPoint y: 234, distance: 30.7
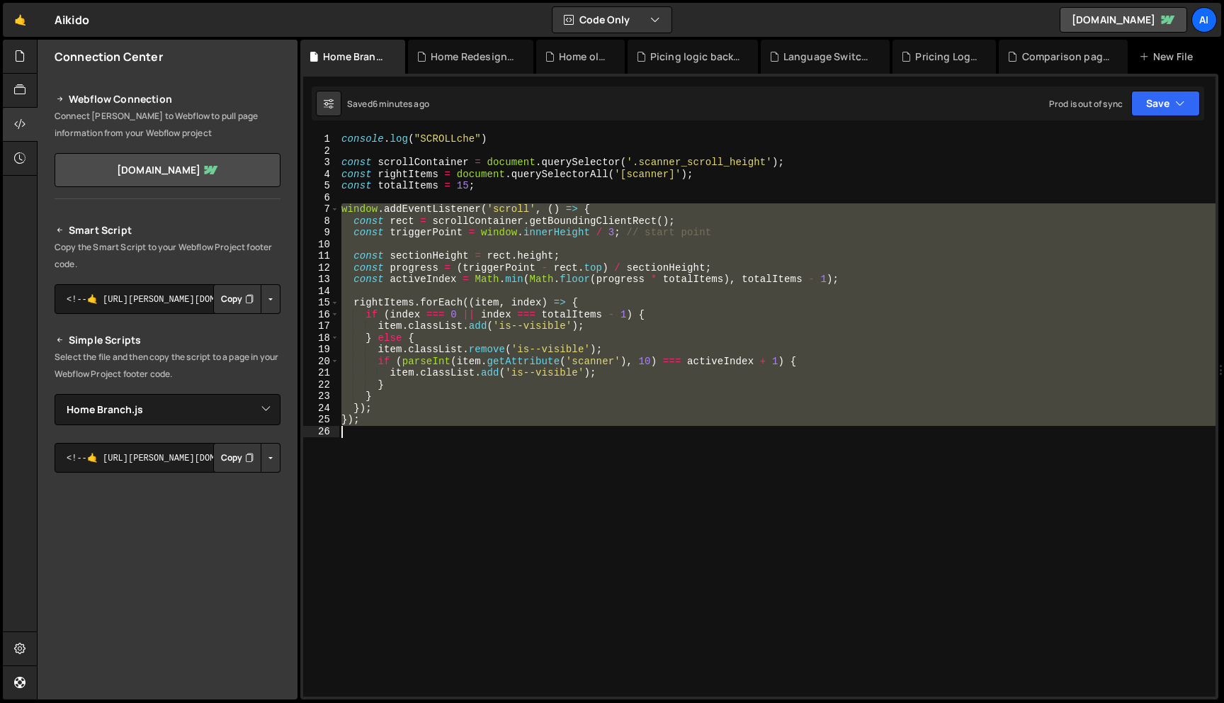
drag, startPoint x: 340, startPoint y: 208, endPoint x: 409, endPoint y: 456, distance: 258.0
click at [409, 456] on div "console . log ( "SCROLLche" ) const scrollContainer = document . querySelector …" at bounding box center [777, 426] width 877 height 587
click at [716, 228] on div "console . log ( "SCROLLche" ) const scrollContainer = document . querySelector …" at bounding box center [777, 414] width 877 height 563
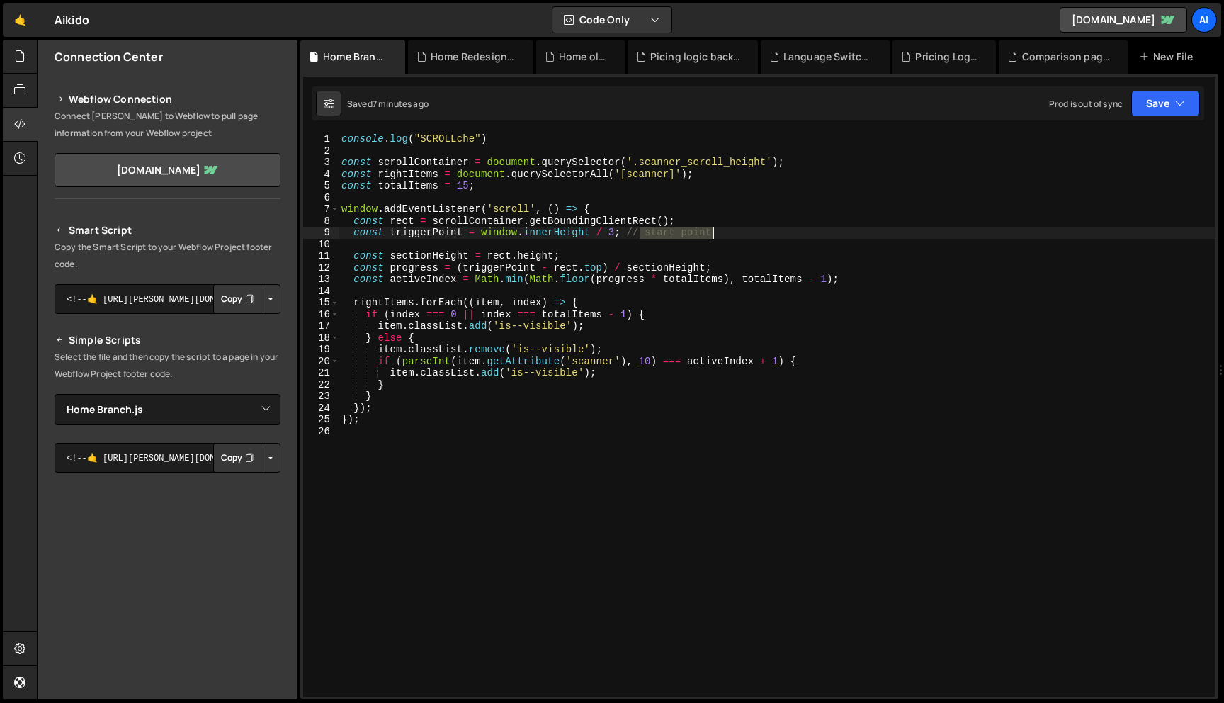
drag, startPoint x: 643, startPoint y: 237, endPoint x: 746, endPoint y: 237, distance: 103.5
click at [746, 237] on div "console . log ( "SCROLLche" ) const scrollContainer = document . querySelector …" at bounding box center [777, 426] width 877 height 587
click at [725, 218] on div "console . log ( "SCROLLche" ) const scrollContainer = document . querySelector …" at bounding box center [777, 426] width 877 height 587
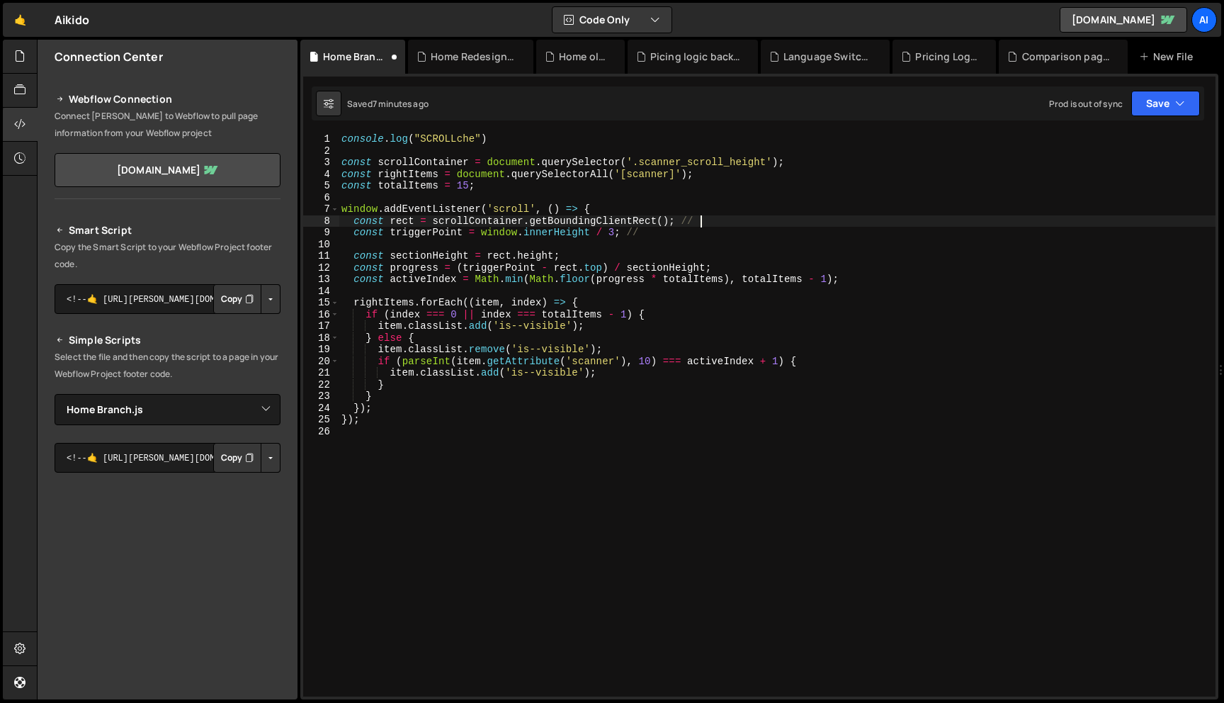
paste textarea "Retrieves the size and position of scrollContainer relative to the viewport."
click at [649, 237] on div "console . log ( "SCROLLche" ) const scrollContainer = document . querySelector …" at bounding box center [777, 426] width 877 height 587
click at [592, 254] on div "console . log ( "SCROLLche" ) const scrollContainer = document . querySelector …" at bounding box center [777, 426] width 877 height 587
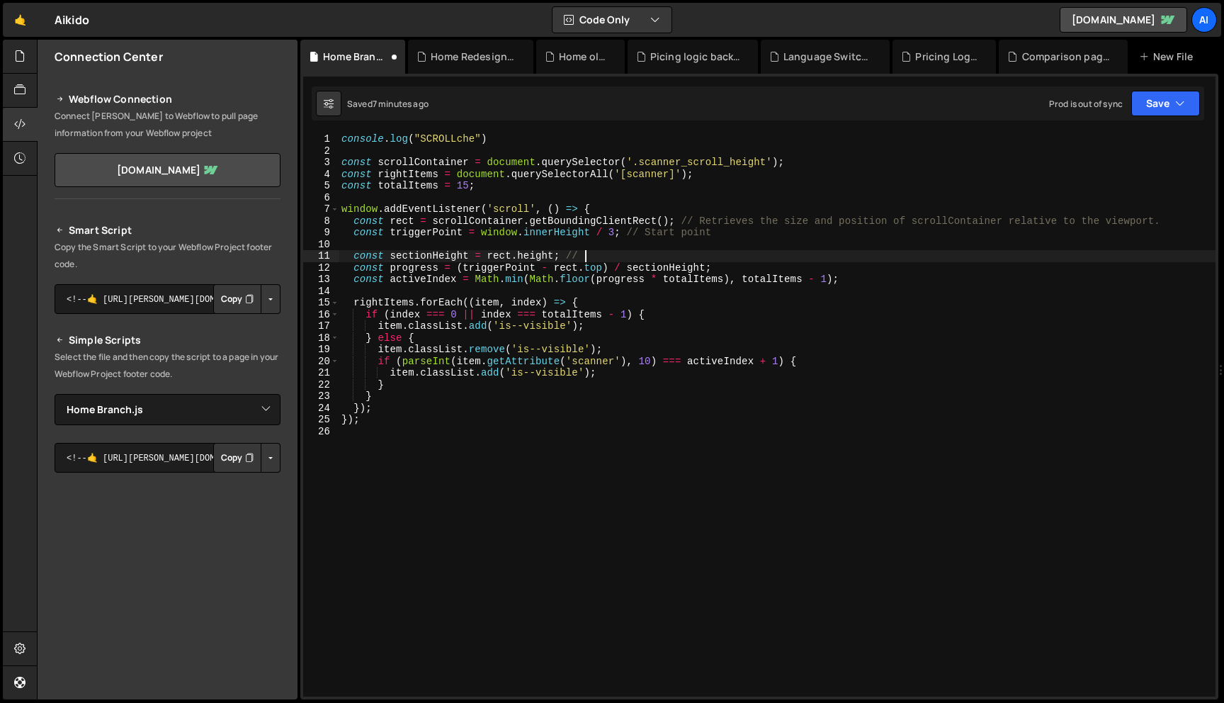
click at [449, 159] on div "console . log ( "SCROLLche" ) const scrollContainer = document . querySelector …" at bounding box center [777, 426] width 877 height 587
click at [594, 254] on div "console . log ( "SCROLLche" ) const scrollContainer = document . querySelector …" at bounding box center [777, 426] width 877 height 587
paste textarea "scrollContainer"
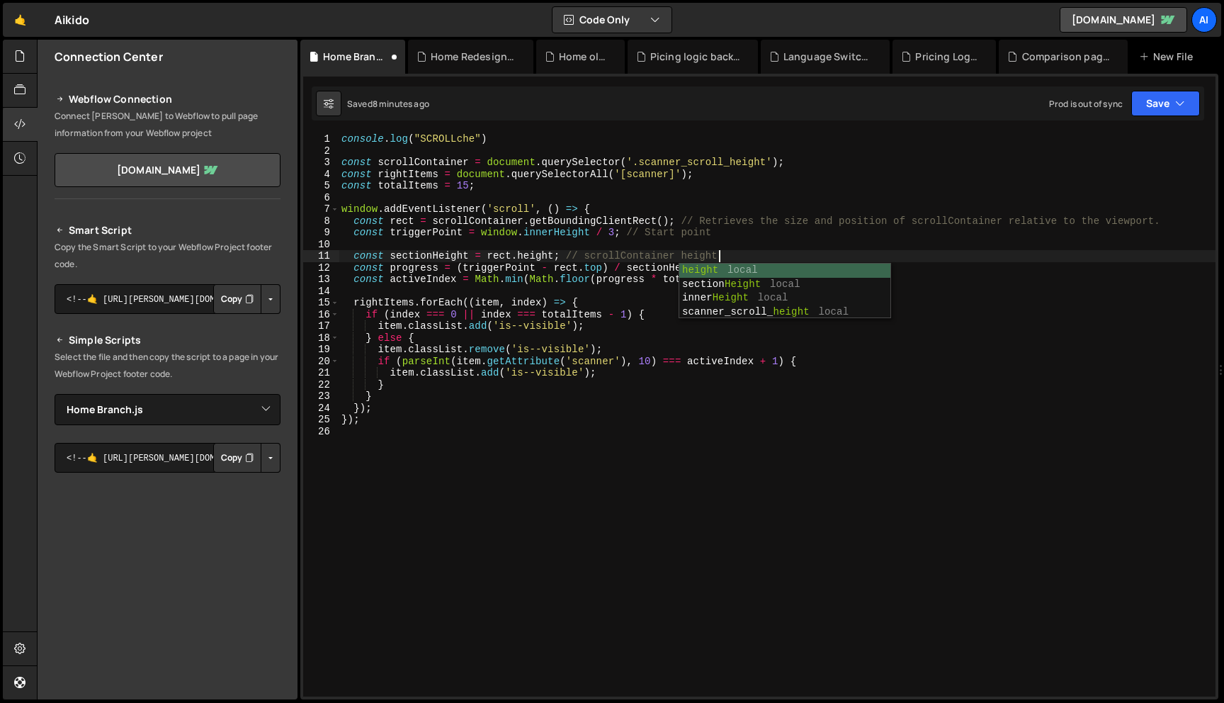
click at [735, 254] on div "console . log ( "SCROLLche" ) const scrollContainer = document . querySelector …" at bounding box center [777, 426] width 877 height 587
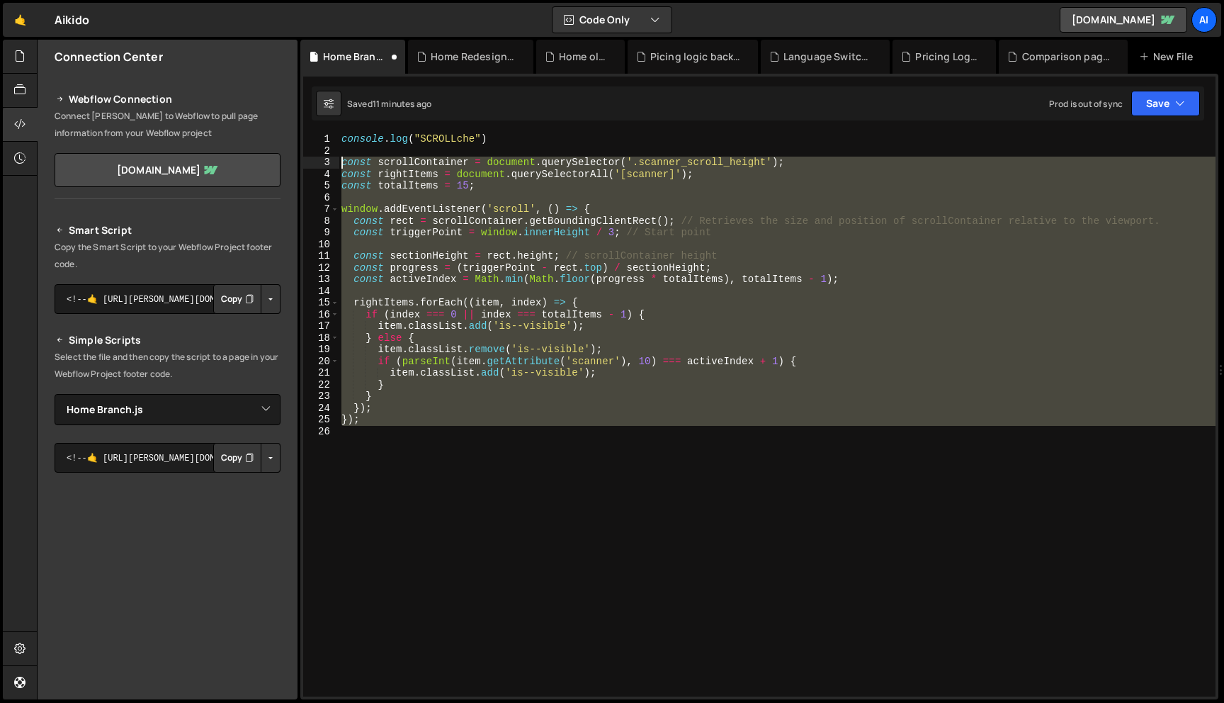
drag, startPoint x: 365, startPoint y: 365, endPoint x: 315, endPoint y: 163, distance: 207.9
click at [315, 163] on div "const sectionHeight = rect.height; // scrollContainer height 1 2 3 4 5 6 7 8 9 …" at bounding box center [759, 414] width 913 height 563
paste textarea "}"
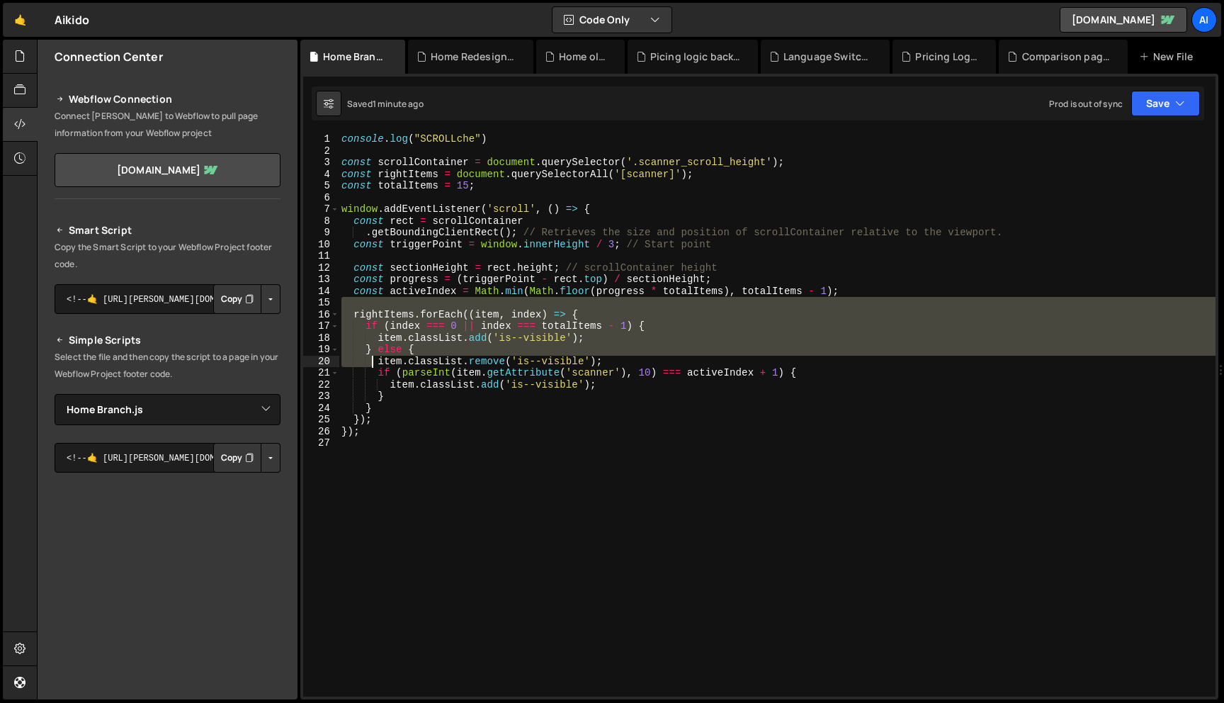
drag, startPoint x: 349, startPoint y: 308, endPoint x: 384, endPoint y: 400, distance: 98.7
click at [384, 400] on div "console . log ( "SCROLLche" ) const scrollContainer = document . querySelector …" at bounding box center [777, 426] width 877 height 587
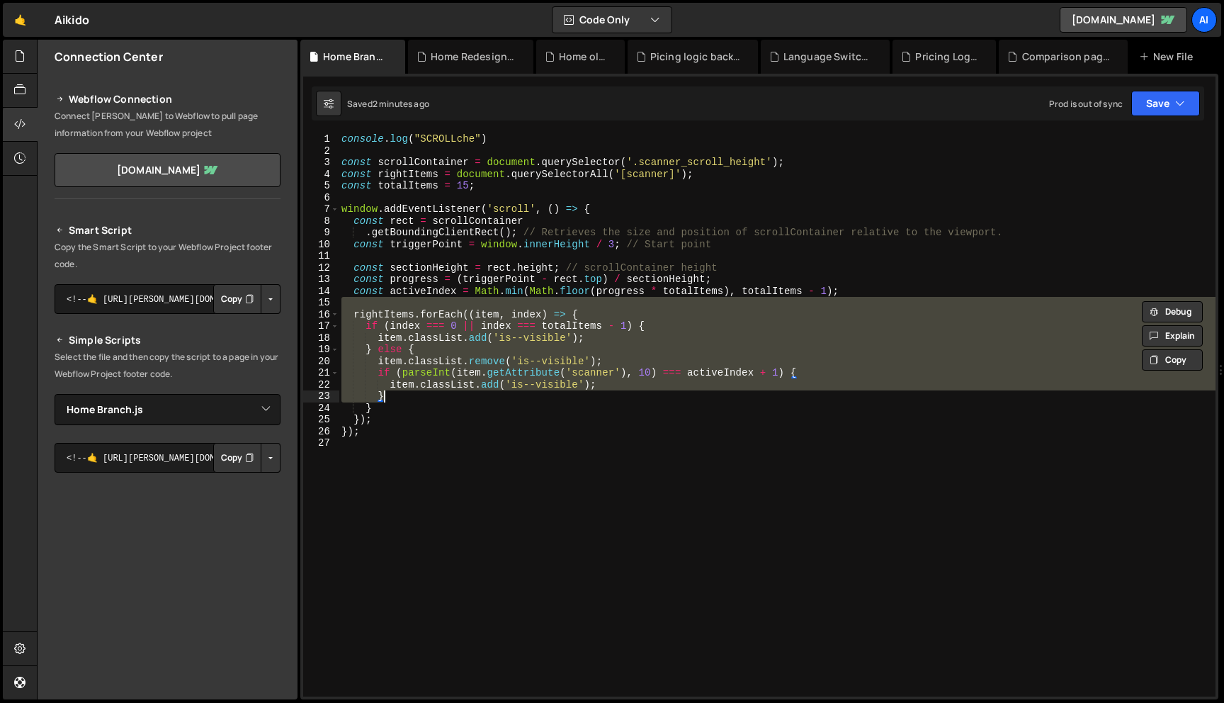
click at [478, 396] on div "console . log ( "SCROLLche" ) const scrollContainer = document . querySelector …" at bounding box center [777, 414] width 877 height 563
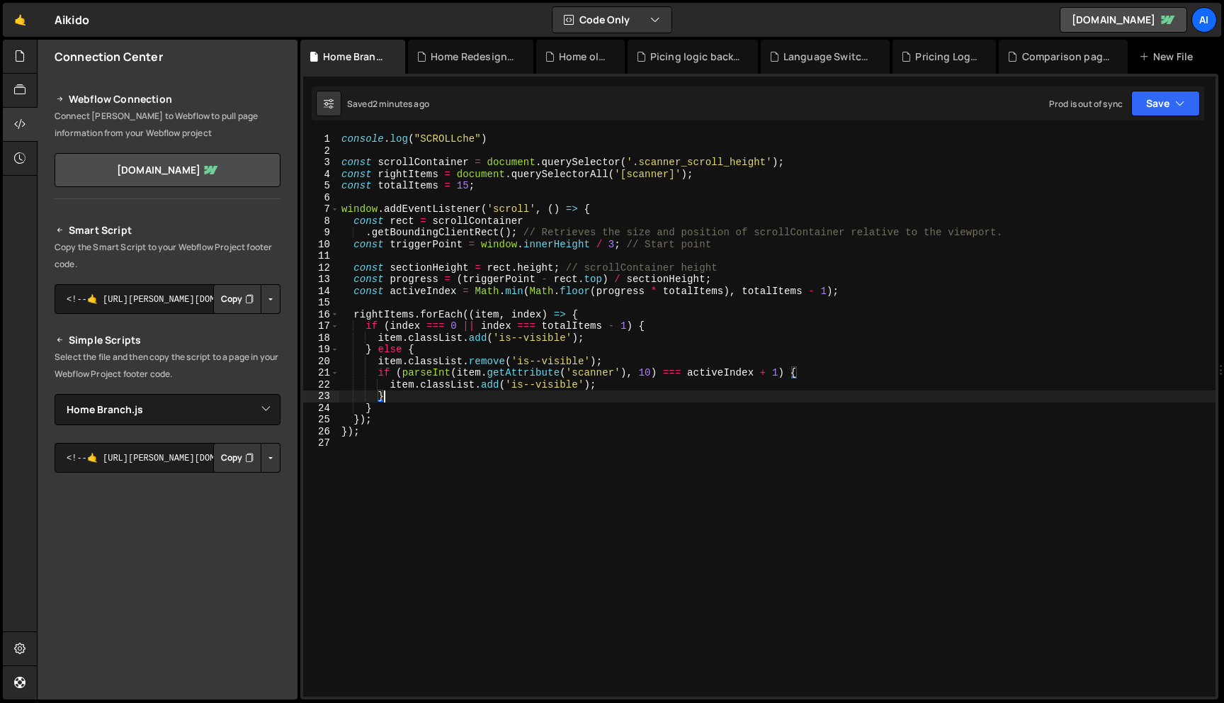
click at [876, 294] on div "console . log ( "SCROLLche" ) const scrollContainer = document . querySelector …" at bounding box center [777, 426] width 877 height 587
type textarea "const activeIndex = Math.min(Math.floor(progress * totalItems), totalItems - 1);"
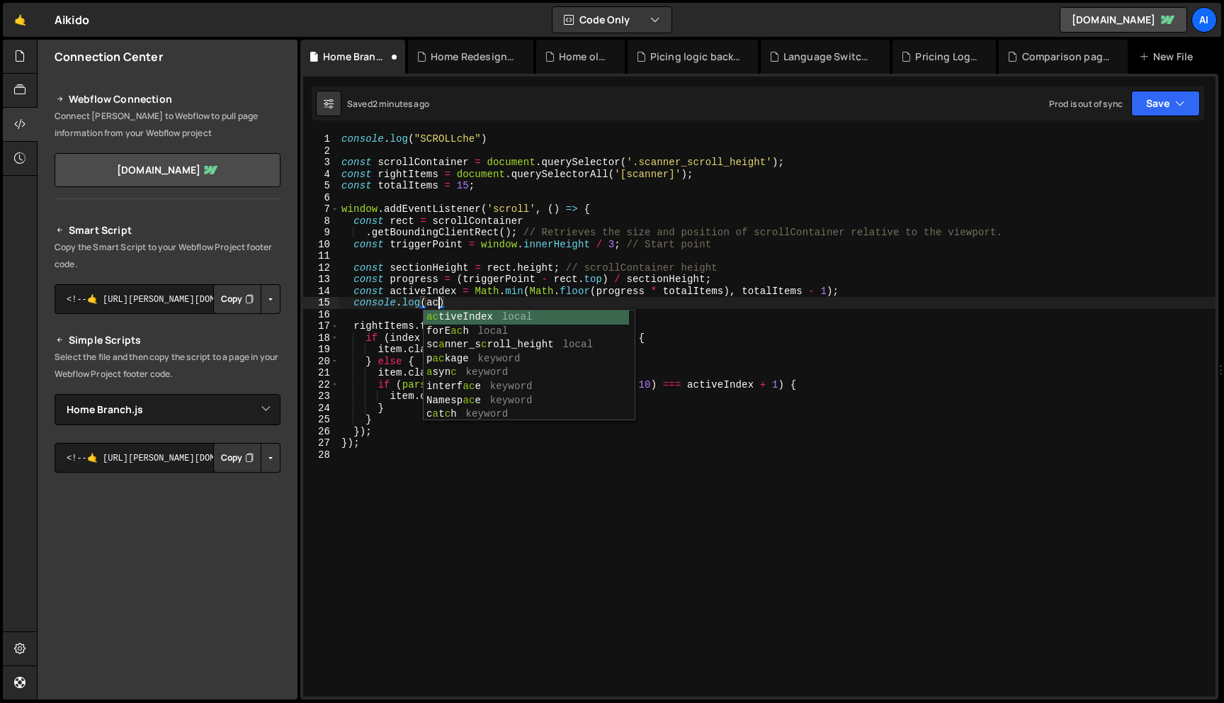
scroll to position [0, 6]
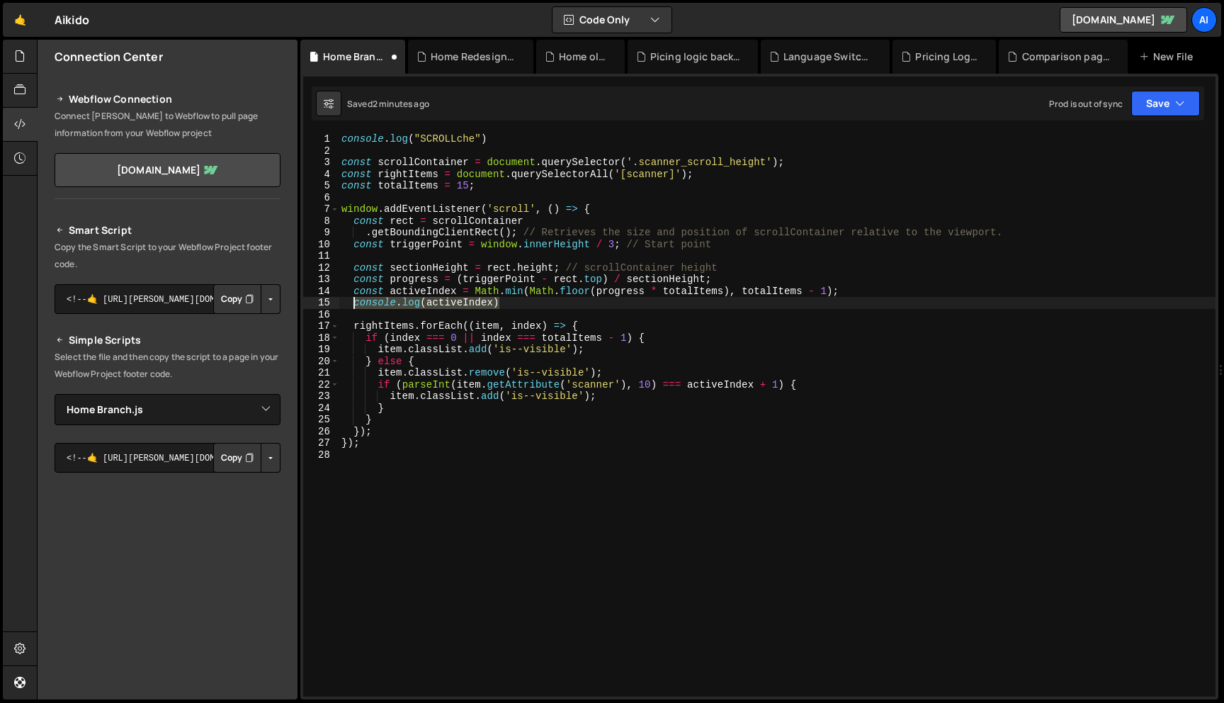
drag, startPoint x: 518, startPoint y: 302, endPoint x: 355, endPoint y: 308, distance: 163.1
click at [355, 308] on div "console . log ( "SCROLLche" ) const scrollContainer = document . querySelector …" at bounding box center [777, 426] width 877 height 587
click at [738, 279] on div "console . log ( "SCROLLche" ) const scrollContainer = document . querySelector …" at bounding box center [777, 426] width 877 height 587
type textarea "const progress = (triggerPoint - rect.top) / sectionHeight;"
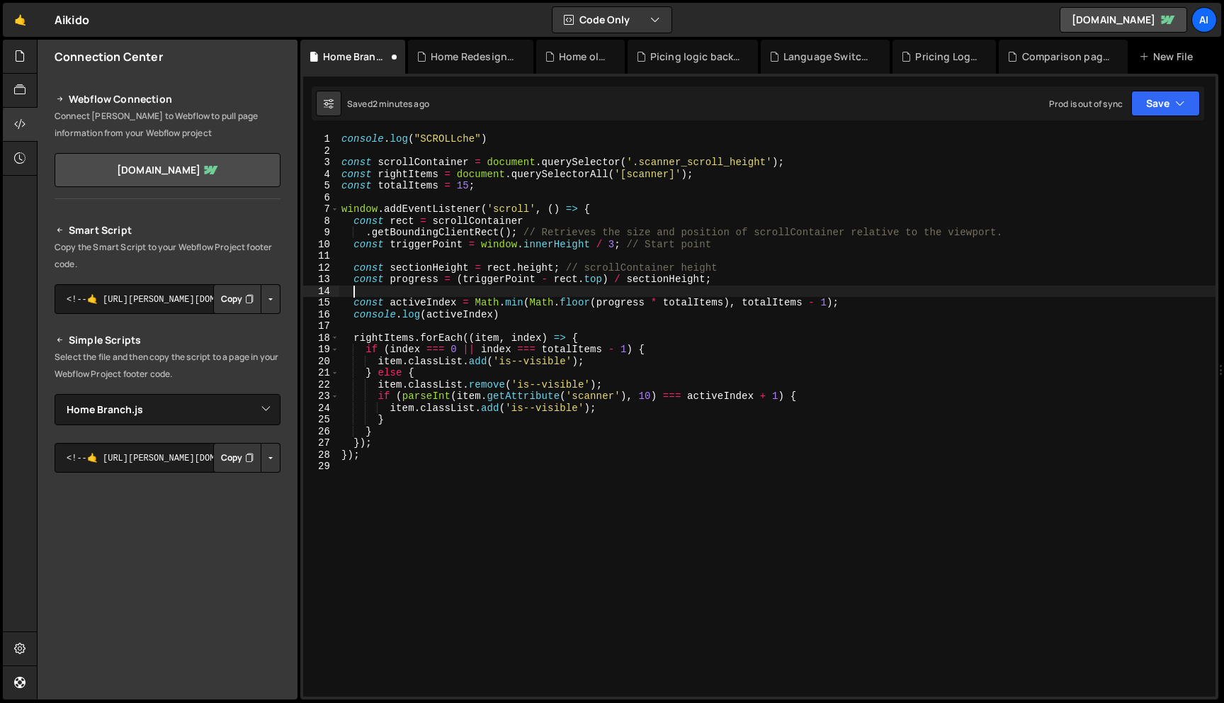
paste textarea "console.log(activeIndex)"
click at [480, 288] on div "console . log ( "SCROLLche" ) const scrollContainer = document . querySelector …" at bounding box center [777, 426] width 877 height 587
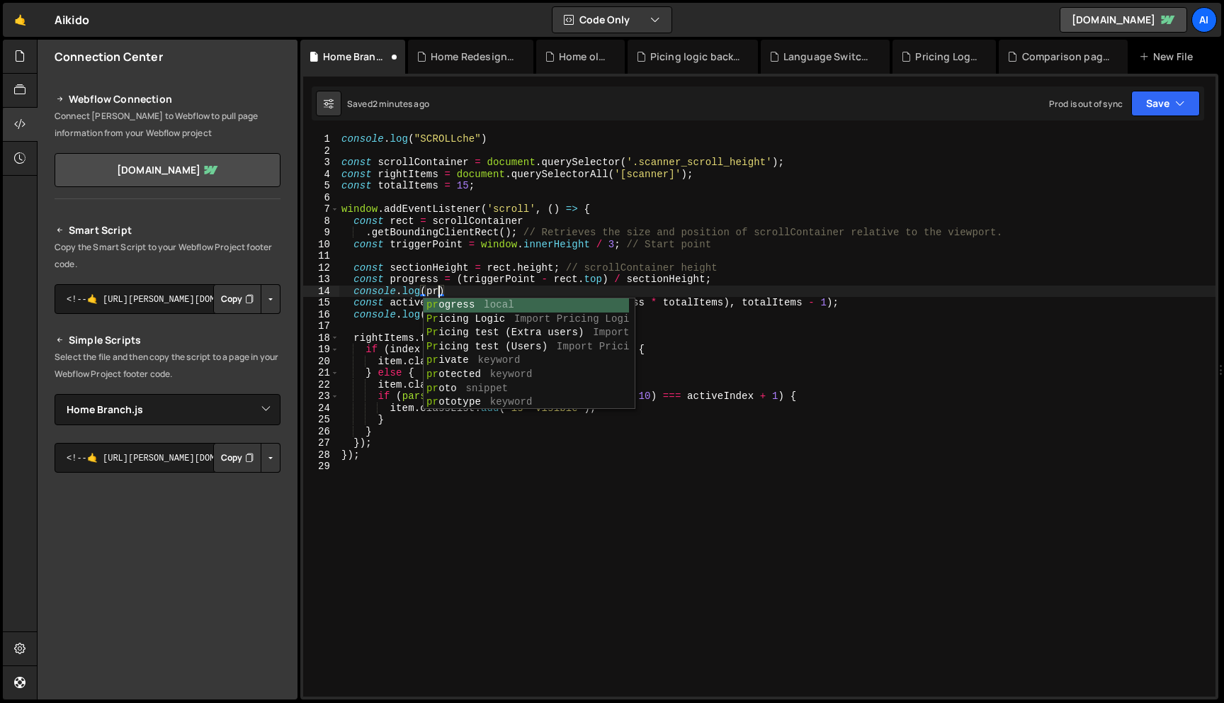
scroll to position [0, 6]
click at [453, 303] on div "pro gress local pro tected keyword pro to snippet pro totype keyword Pro xy key…" at bounding box center [526, 367] width 205 height 139
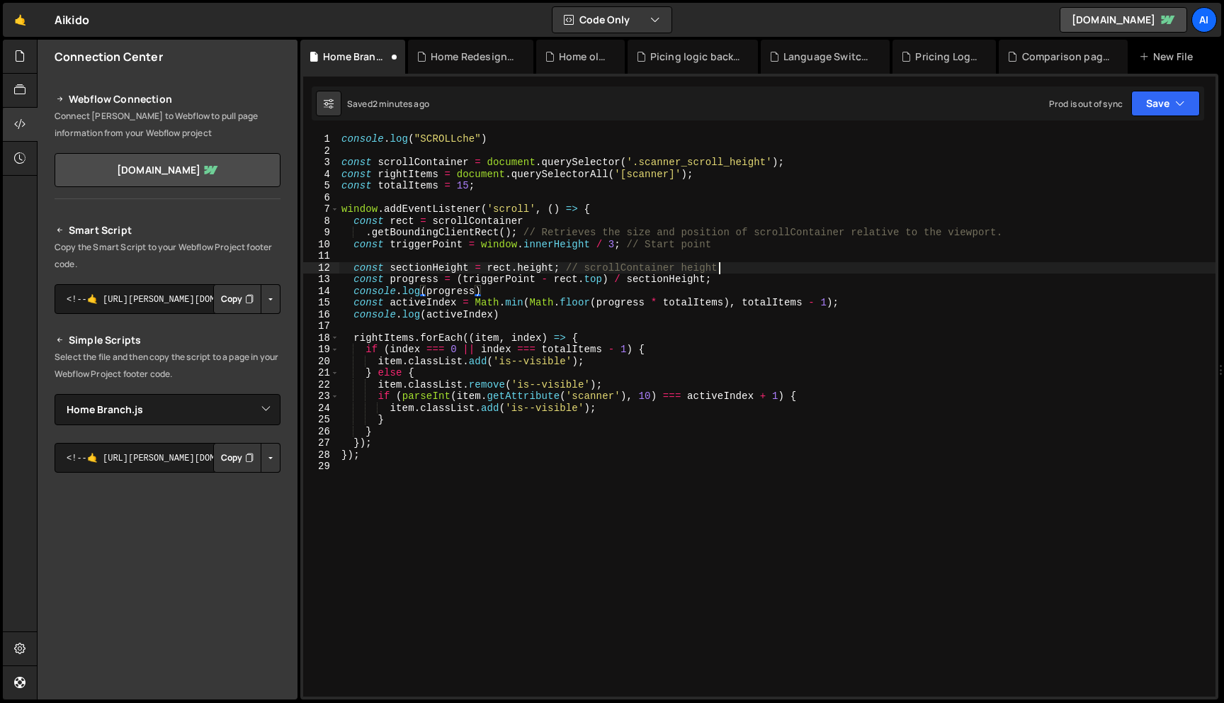
click at [725, 266] on div "console . log ( "SCROLLche" ) const scrollContainer = document . querySelector …" at bounding box center [777, 426] width 877 height 587
type textarea "const sectionHeight = rect.height; // scrollContainer height"
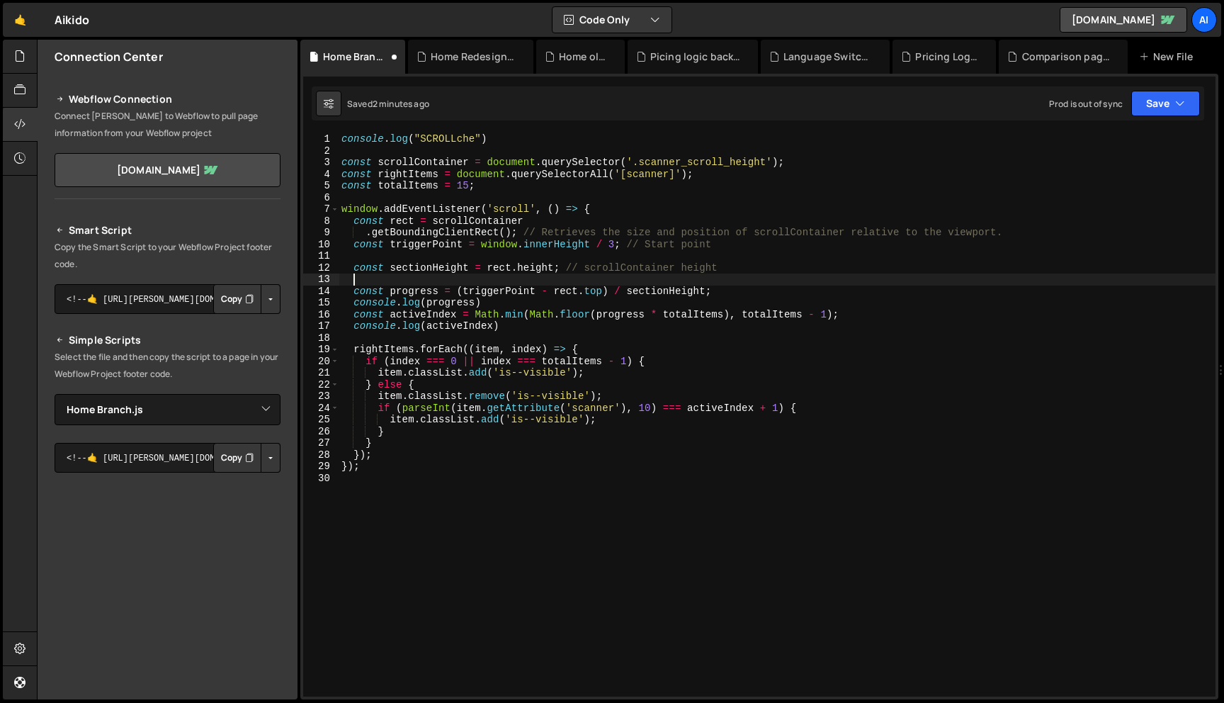
paste textarea "console.log(activeIndex)"
click at [432, 271] on div "console . log ( "SCROLLche" ) const scrollContainer = document . querySelector …" at bounding box center [777, 426] width 877 height 587
click at [457, 281] on div "console . log ( "SCROLLche" ) const scrollContainer = document . querySelector …" at bounding box center [777, 426] width 877 height 587
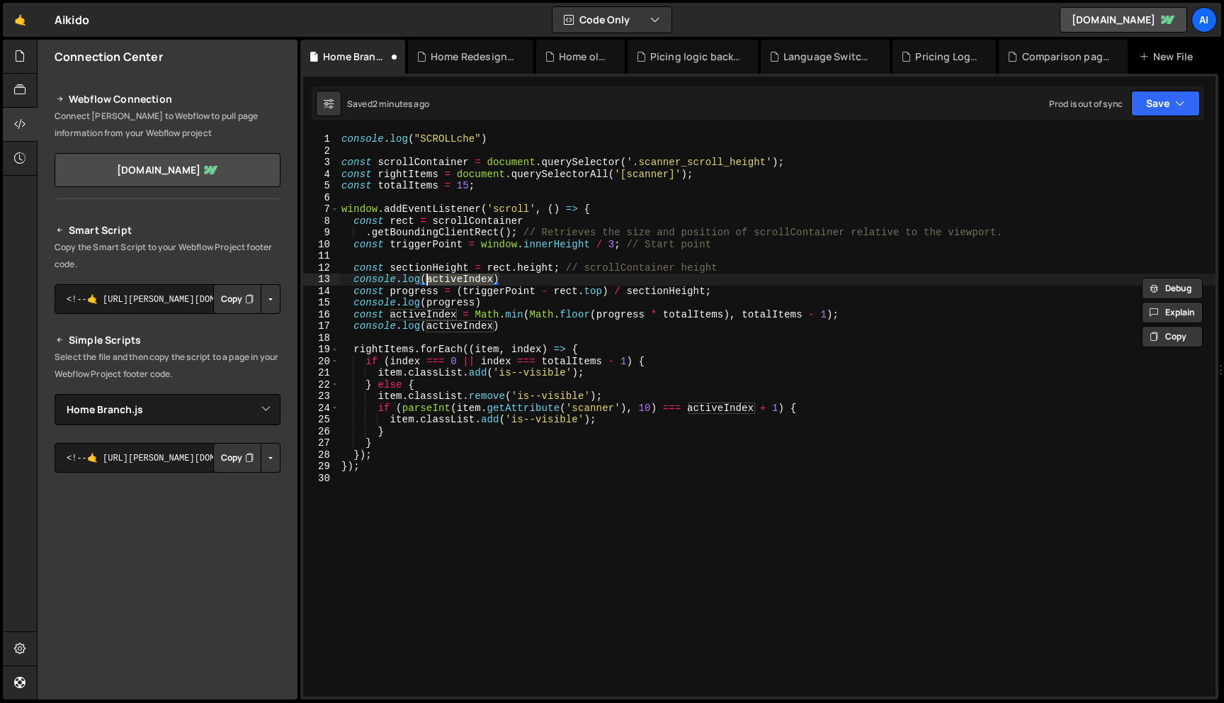
paste textarea "sectionHeight"
click at [428, 282] on div "console . log ( "SCROLLche" ) const scrollContainer = document . querySelector …" at bounding box center [777, 426] width 877 height 587
drag, startPoint x: 428, startPoint y: 279, endPoint x: 547, endPoint y: 277, distance: 119.1
click at [547, 277] on div "console . log ( "SCROLLche" ) const scrollContainer = document . querySelector …" at bounding box center [777, 426] width 877 height 587
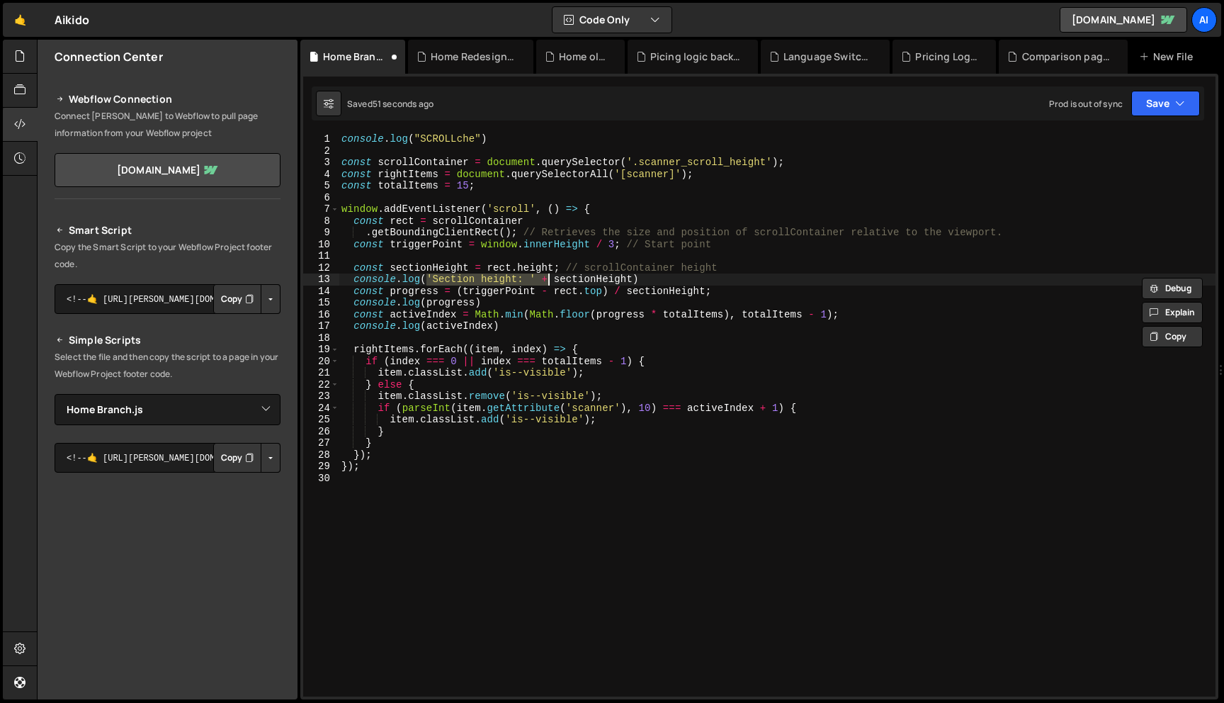
click at [425, 305] on div "console . log ( "SCROLLche" ) const scrollContainer = document . querySelector …" at bounding box center [777, 426] width 877 height 587
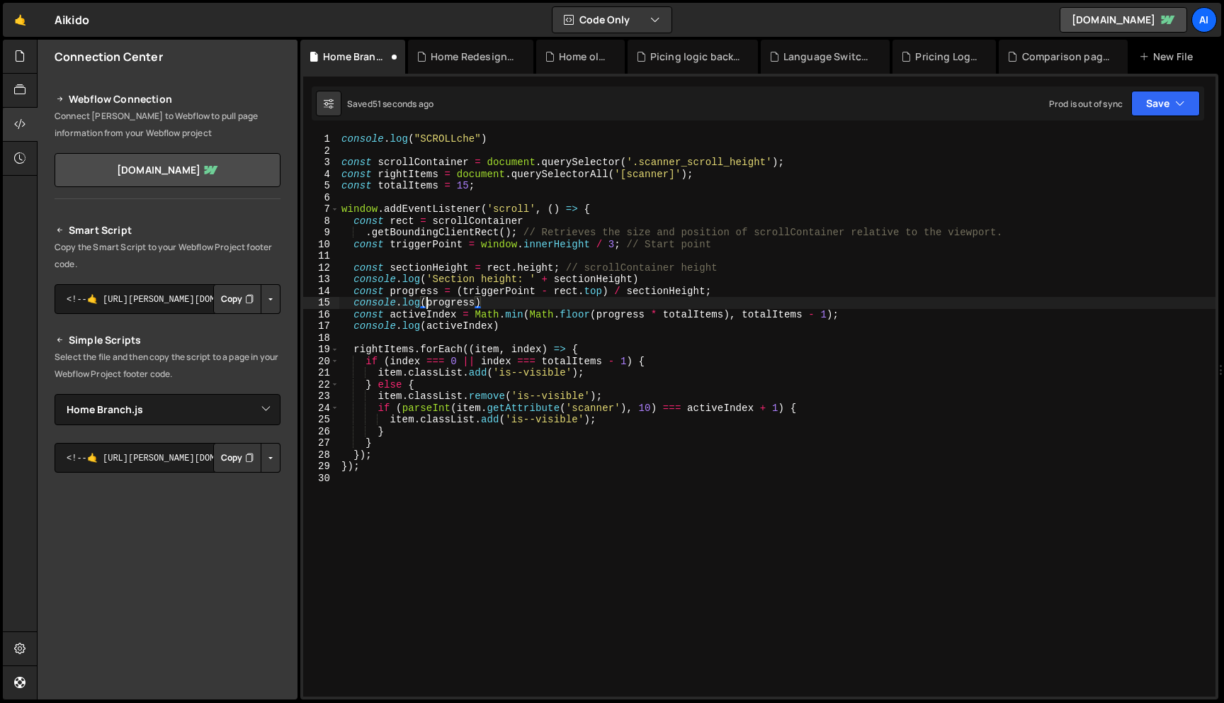
scroll to position [0, 9]
paste textarea "'Section height: ' +"
drag, startPoint x: 517, startPoint y: 304, endPoint x: 438, endPoint y: 304, distance: 79.4
click at [438, 304] on div "console . log ( "SCROLLche" ) const scrollContainer = document . querySelector …" at bounding box center [777, 426] width 877 height 587
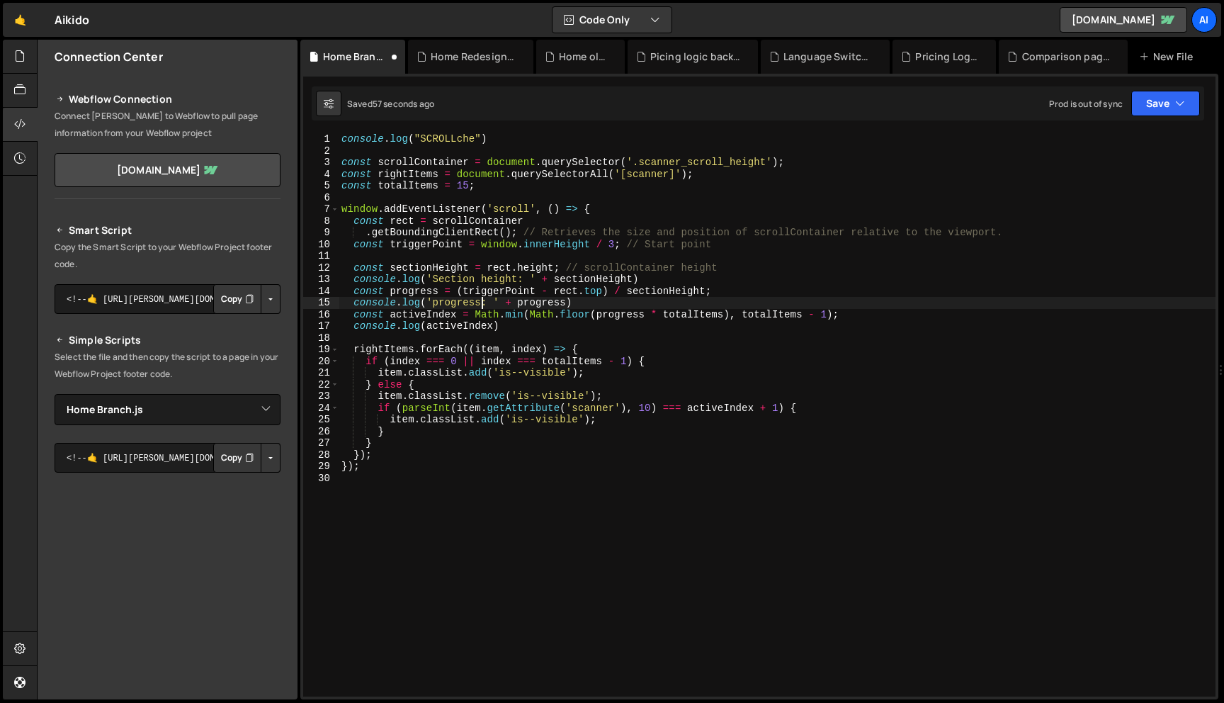
scroll to position [0, 9]
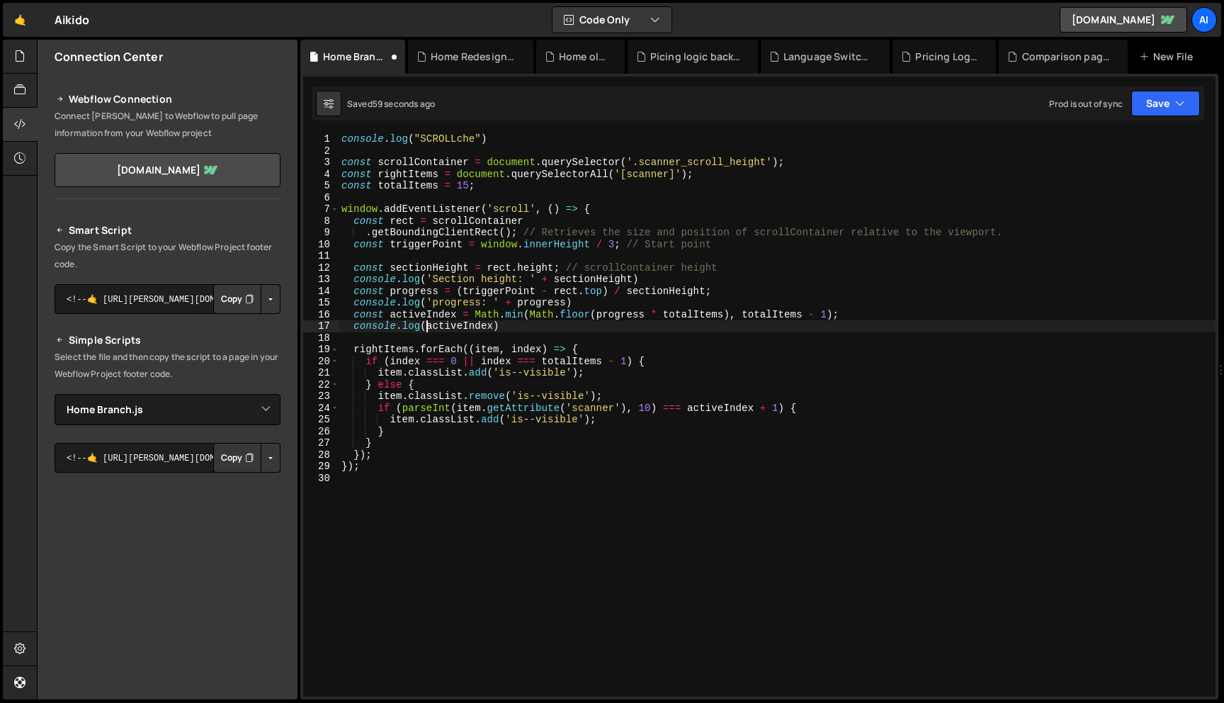
click at [427, 329] on div "console . log ( "SCROLLche" ) const scrollContainer = document . querySelector …" at bounding box center [777, 426] width 877 height 587
paste textarea "'Section height: ' +"
drag, startPoint x: 433, startPoint y: 329, endPoint x: 518, endPoint y: 329, distance: 85.0
click at [518, 329] on div "console . log ( "SCROLLche" ) const scrollContainer = document . querySelector …" at bounding box center [777, 426] width 877 height 587
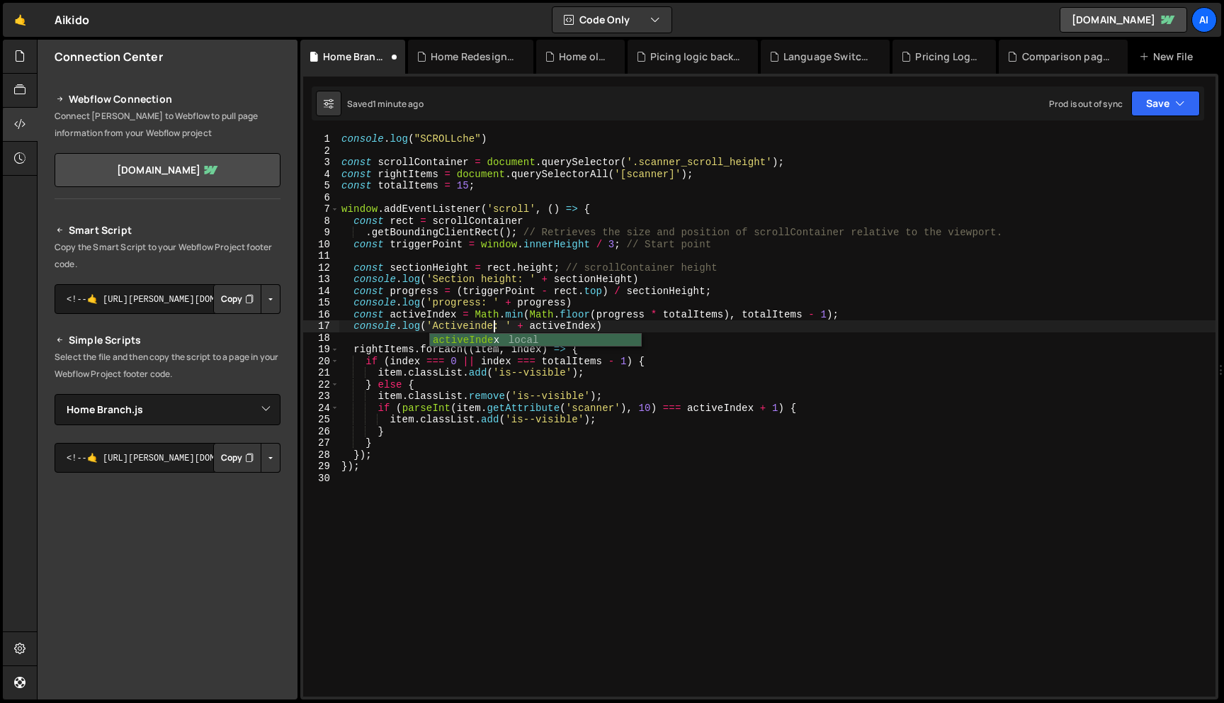
scroll to position [0, 11]
click at [431, 363] on div "console . log ( "SCROLLche" ) const scrollContainer = document . querySelector …" at bounding box center [777, 426] width 877 height 587
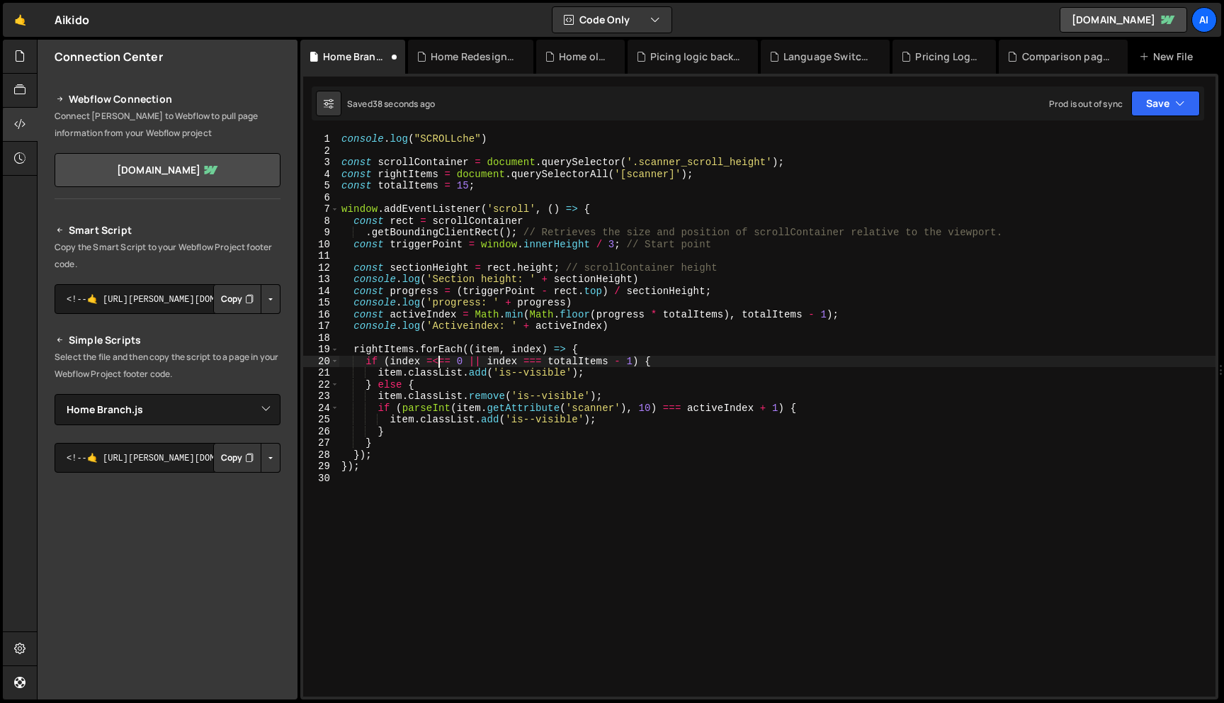
scroll to position [0, 7]
click at [448, 364] on div "console . log ( "SCROLLche" ) const scrollContainer = document . querySelector …" at bounding box center [777, 426] width 877 height 587
type textarea "if (index < 0 || index === totalItems - 1) {"
